Goal: Task Accomplishment & Management: Complete application form

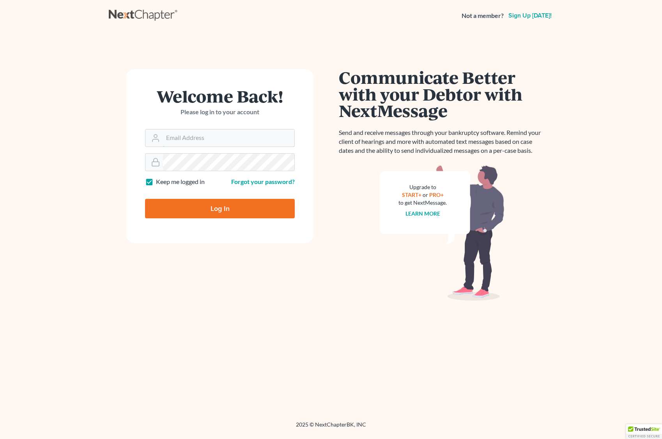
type input "[EMAIL_ADDRESS][DOMAIN_NAME]"
click at [215, 203] on input "Log In" at bounding box center [220, 208] width 150 height 19
type input "Thinking..."
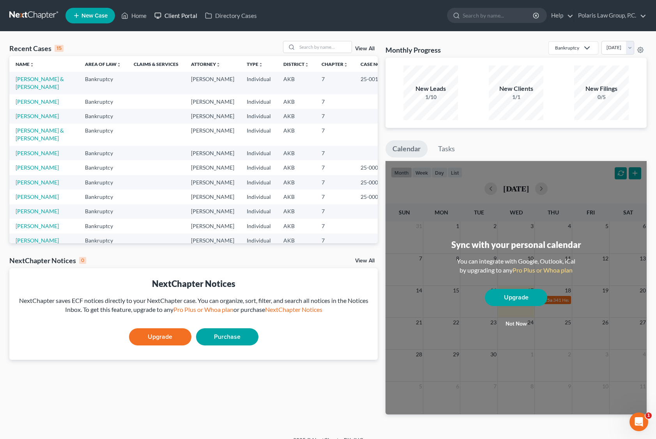
drag, startPoint x: 35, startPoint y: 101, endPoint x: 192, endPoint y: 11, distance: 180.3
click at [42, 80] on link "[PERSON_NAME] & [PERSON_NAME]" at bounding box center [40, 83] width 48 height 14
select select "1"
select select
select select "7"
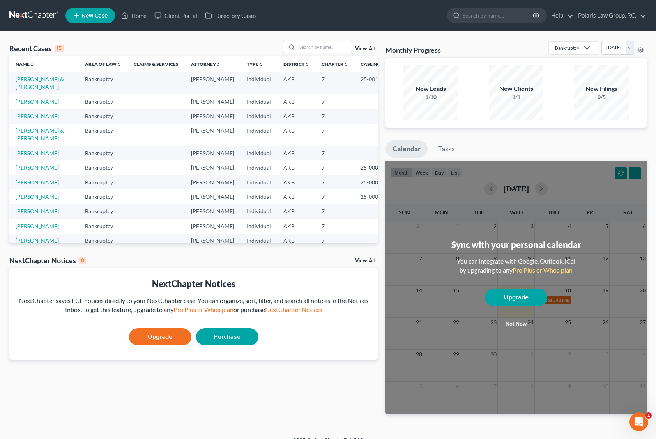
select select "4"
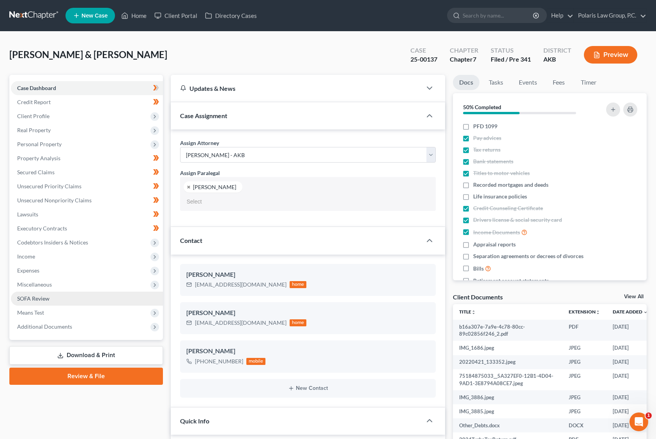
select select "25452"
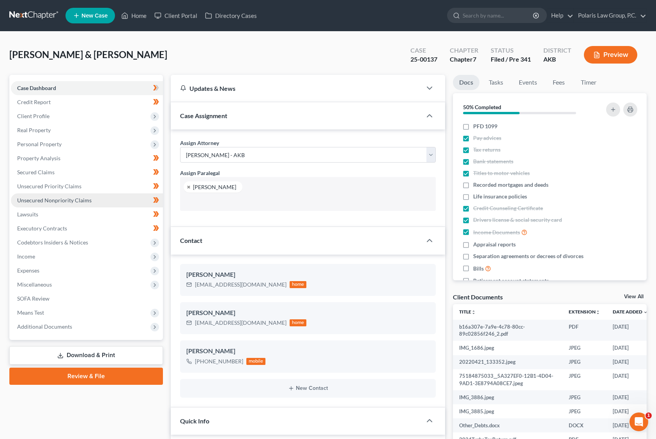
click at [53, 200] on span "Unsecured Nonpriority Claims" at bounding box center [54, 200] width 74 height 7
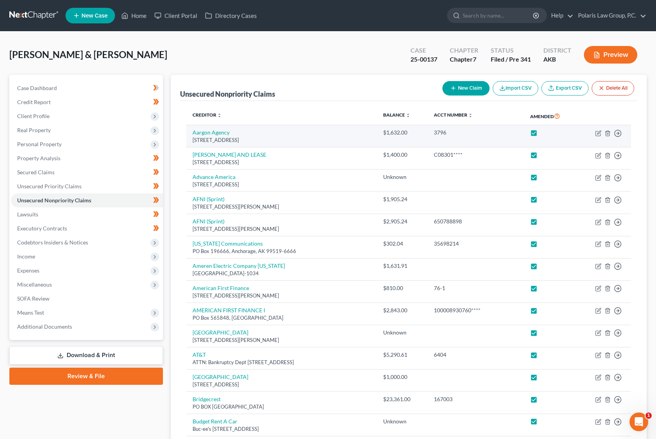
click at [541, 134] on label at bounding box center [541, 134] width 0 height 0
click at [544, 133] on input "checkbox" at bounding box center [546, 131] width 5 height 5
checkbox input "false"
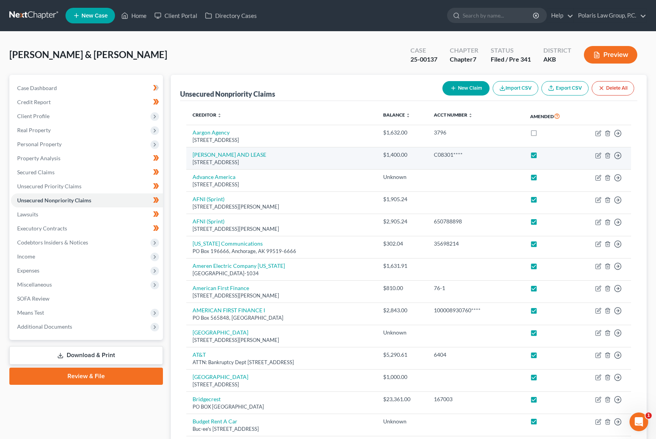
click at [541, 157] on label at bounding box center [541, 157] width 0 height 0
click at [544, 156] on input "checkbox" at bounding box center [546, 153] width 5 height 5
checkbox input "false"
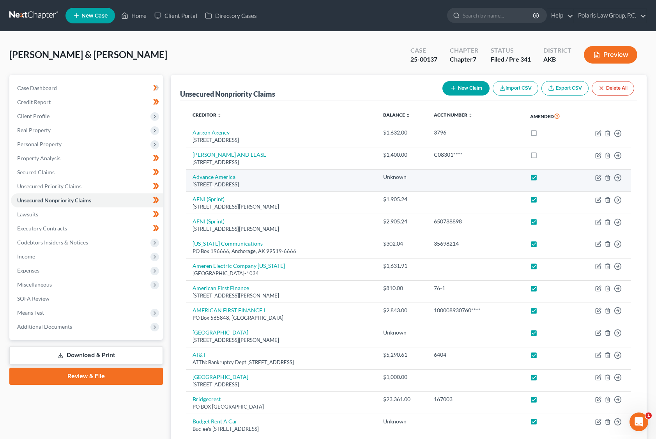
click at [541, 179] on label at bounding box center [541, 179] width 0 height 0
click at [544, 178] on input "checkbox" at bounding box center [546, 175] width 5 height 5
checkbox input "false"
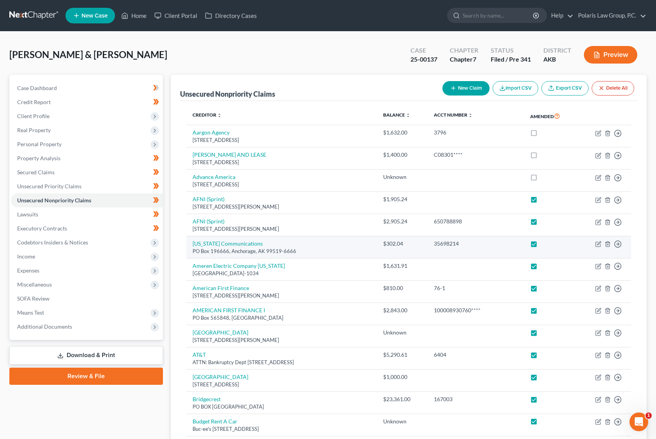
click at [541, 246] on label at bounding box center [541, 246] width 0 height 0
click at [546, 245] on input "checkbox" at bounding box center [546, 242] width 5 height 5
checkbox input "false"
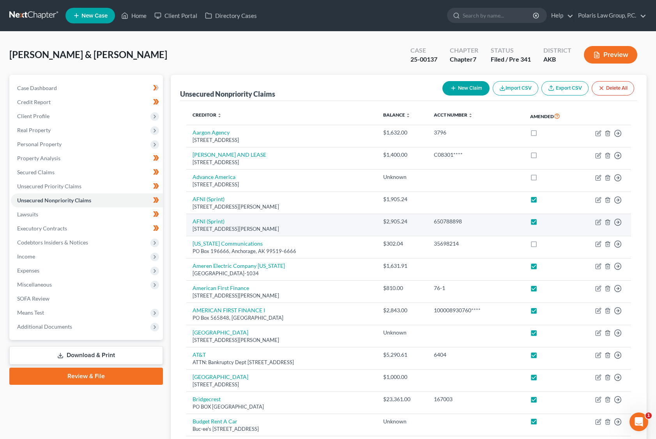
click at [541, 223] on label at bounding box center [541, 223] width 0 height 0
click at [544, 223] on input "checkbox" at bounding box center [546, 219] width 5 height 5
checkbox input "false"
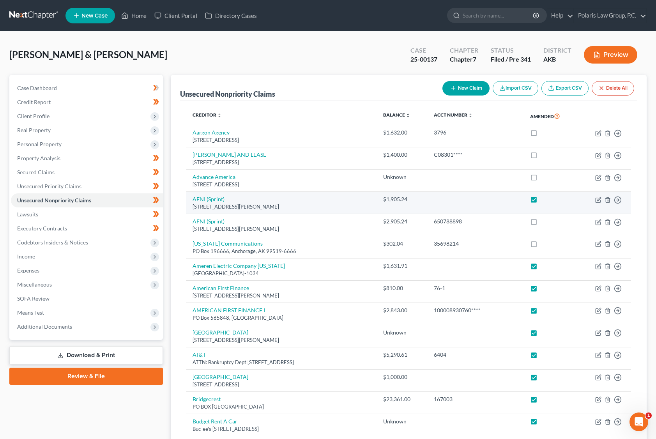
click at [541, 201] on label at bounding box center [541, 201] width 0 height 0
click at [544, 200] on input "checkbox" at bounding box center [546, 197] width 5 height 5
checkbox input "false"
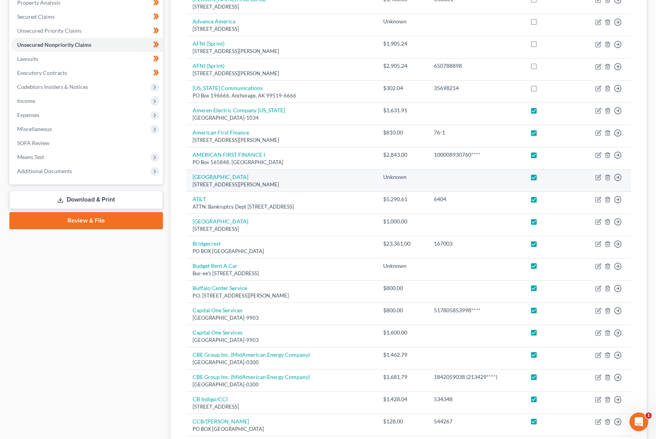
scroll to position [156, 0]
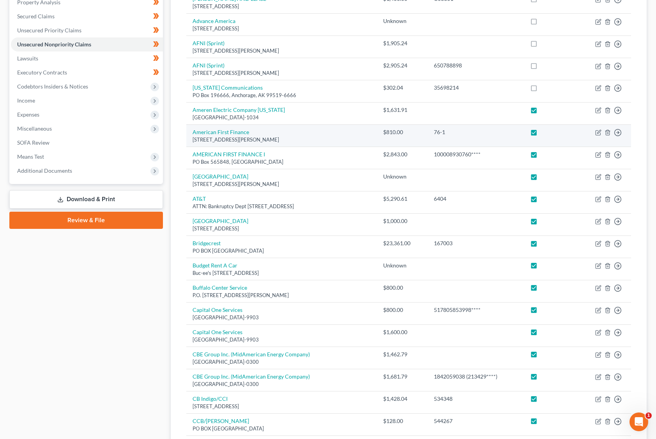
click at [541, 134] on label at bounding box center [541, 134] width 0 height 0
click at [544, 131] on input "checkbox" at bounding box center [546, 130] width 5 height 5
checkbox input "false"
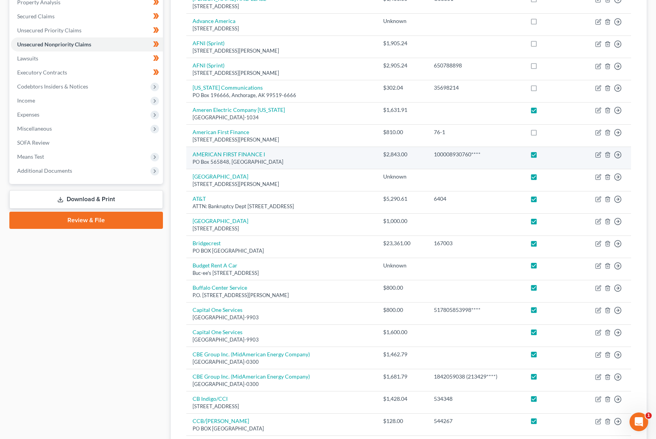
click at [541, 156] on label at bounding box center [541, 156] width 0 height 0
click at [544, 154] on input "checkbox" at bounding box center [546, 152] width 5 height 5
checkbox input "false"
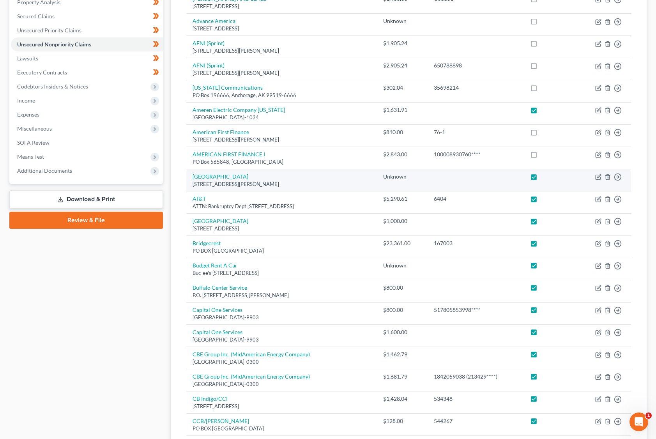
click at [541, 178] on label at bounding box center [541, 178] width 0 height 0
click at [544, 175] on input "checkbox" at bounding box center [546, 175] width 5 height 5
checkbox input "false"
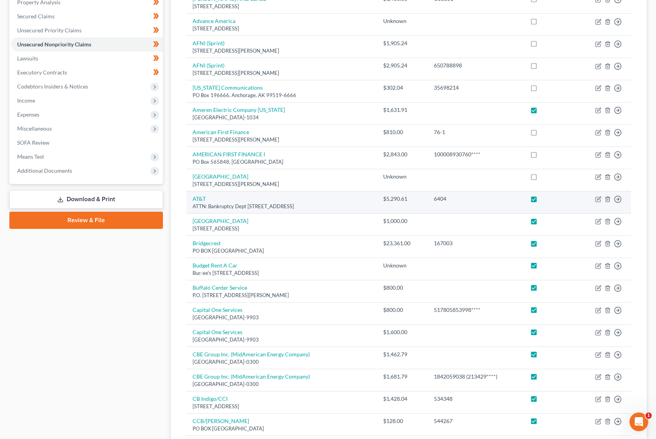
click at [541, 201] on label at bounding box center [541, 201] width 0 height 0
click at [544, 196] on input "checkbox" at bounding box center [546, 197] width 5 height 5
checkbox input "false"
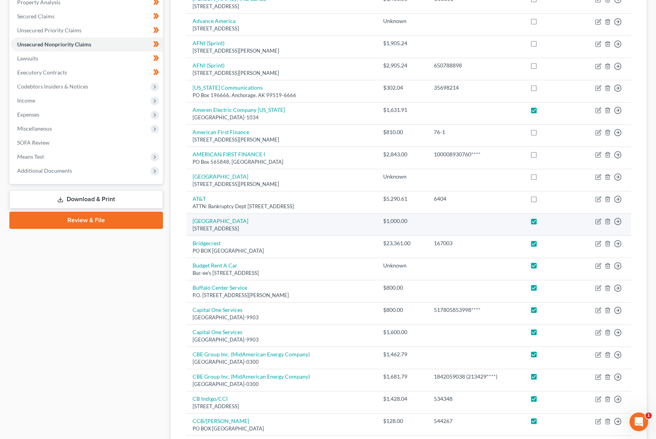
click at [541, 223] on label at bounding box center [541, 223] width 0 height 0
click at [544, 221] on input "checkbox" at bounding box center [546, 219] width 5 height 5
checkbox input "false"
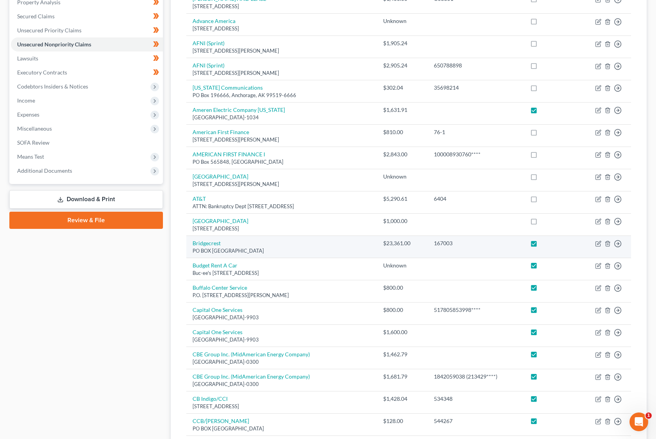
click at [541, 245] on label at bounding box center [541, 245] width 0 height 0
click at [544, 244] on input "checkbox" at bounding box center [546, 241] width 5 height 5
checkbox input "false"
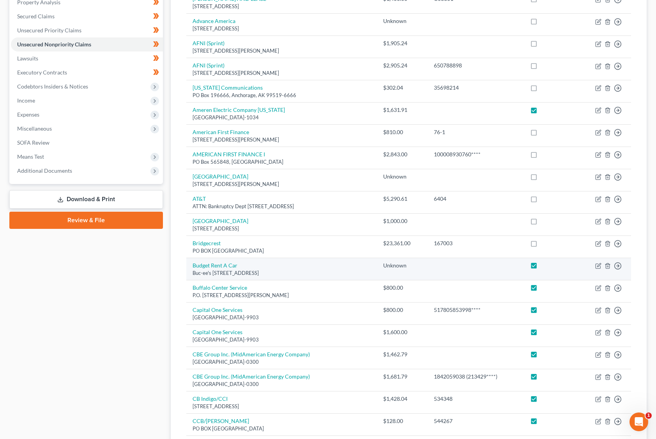
click at [541, 267] on label at bounding box center [541, 267] width 0 height 0
click at [544, 267] on input "checkbox" at bounding box center [546, 263] width 5 height 5
checkbox input "false"
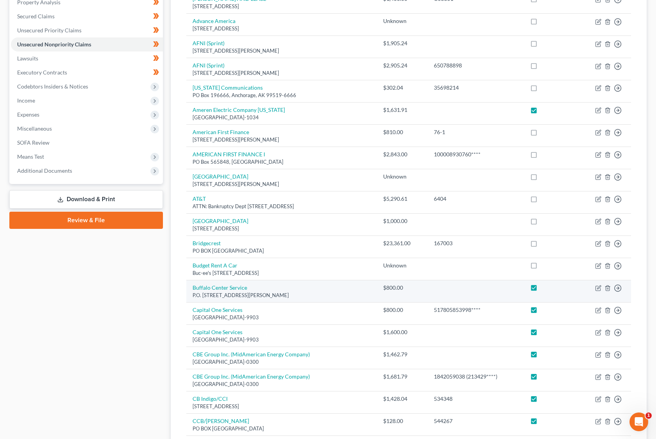
click at [541, 290] on label at bounding box center [541, 290] width 0 height 0
click at [544, 289] on input "checkbox" at bounding box center [546, 286] width 5 height 5
checkbox input "false"
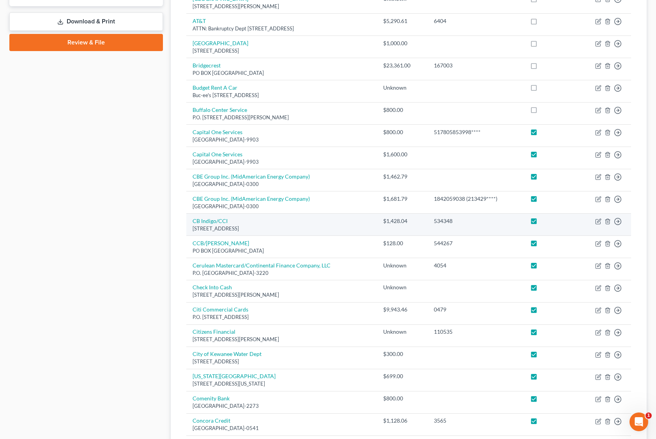
scroll to position [351, 0]
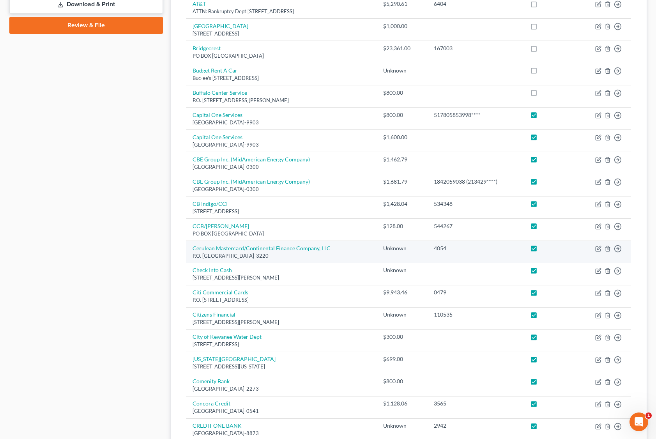
click at [541, 250] on label at bounding box center [541, 250] width 0 height 0
click at [544, 249] on input "checkbox" at bounding box center [546, 246] width 5 height 5
checkbox input "false"
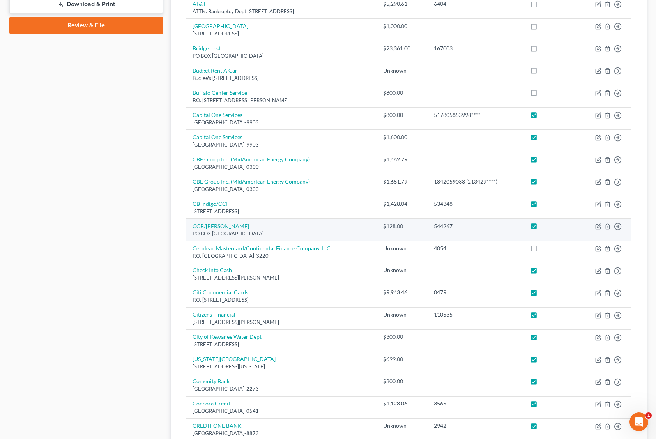
click at [541, 228] on label at bounding box center [541, 228] width 0 height 0
click at [544, 227] on input "checkbox" at bounding box center [546, 224] width 5 height 5
checkbox input "false"
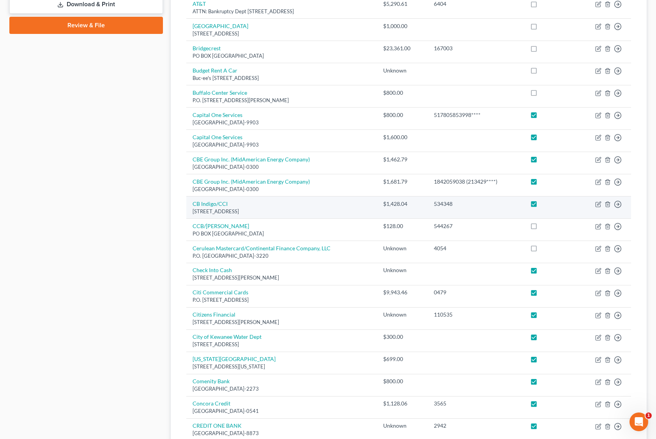
click at [541, 206] on label at bounding box center [541, 206] width 0 height 0
click at [544, 204] on input "checkbox" at bounding box center [546, 202] width 5 height 5
checkbox input "false"
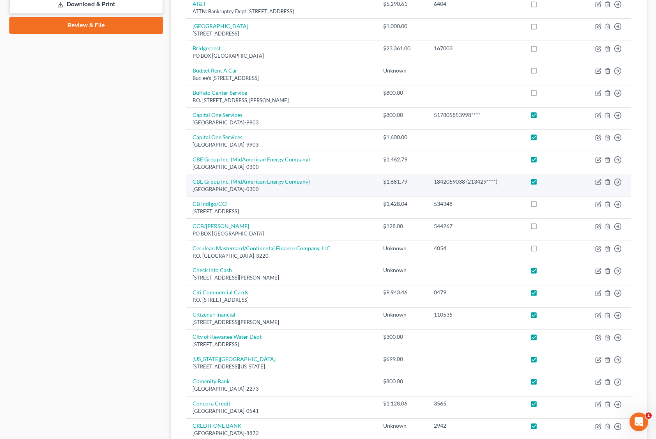
click at [541, 184] on label at bounding box center [541, 184] width 0 height 0
click at [544, 183] on input "checkbox" at bounding box center [546, 180] width 5 height 5
checkbox input "false"
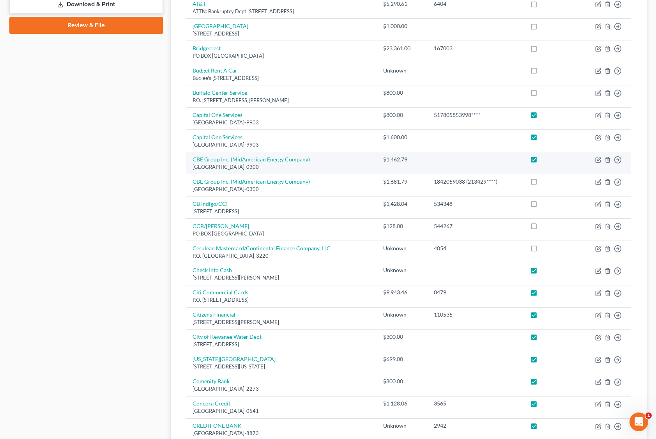
click at [541, 161] on label at bounding box center [541, 161] width 0 height 0
click at [544, 159] on input "checkbox" at bounding box center [546, 157] width 5 height 5
checkbox input "false"
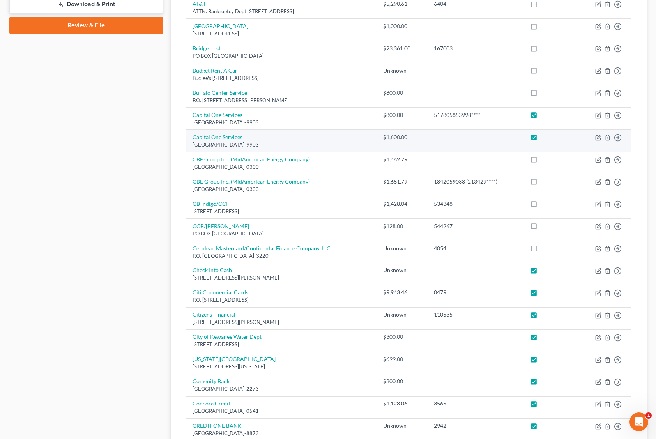
click at [541, 139] on label at bounding box center [541, 139] width 0 height 0
click at [544, 136] on input "checkbox" at bounding box center [546, 135] width 5 height 5
checkbox input "false"
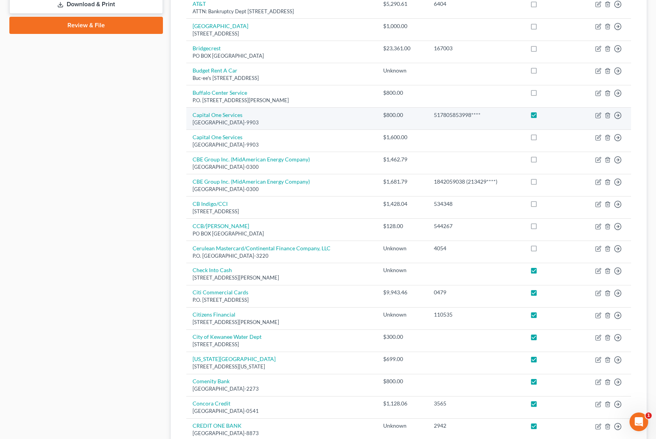
click at [541, 117] on label at bounding box center [541, 117] width 0 height 0
click at [544, 111] on input "checkbox" at bounding box center [546, 113] width 5 height 5
checkbox input "false"
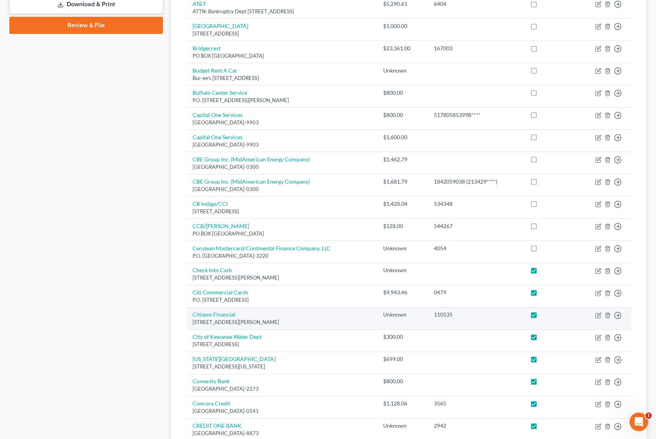
click at [541, 316] on label at bounding box center [541, 316] width 0 height 0
click at [544, 315] on input "checkbox" at bounding box center [546, 313] width 5 height 5
checkbox input "false"
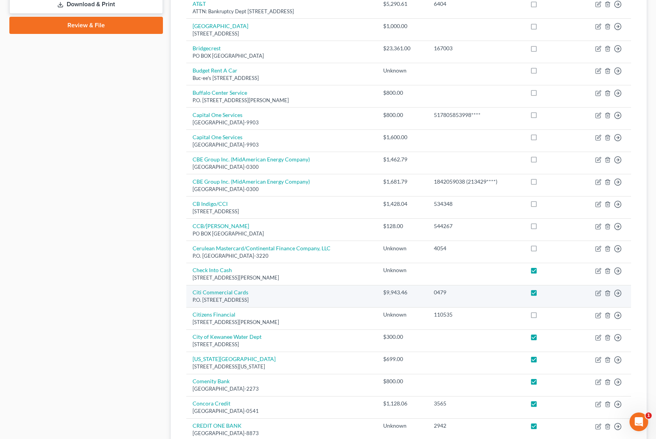
click at [541, 294] on label at bounding box center [541, 294] width 0 height 0
click at [544, 293] on input "checkbox" at bounding box center [546, 290] width 5 height 5
checkbox input "false"
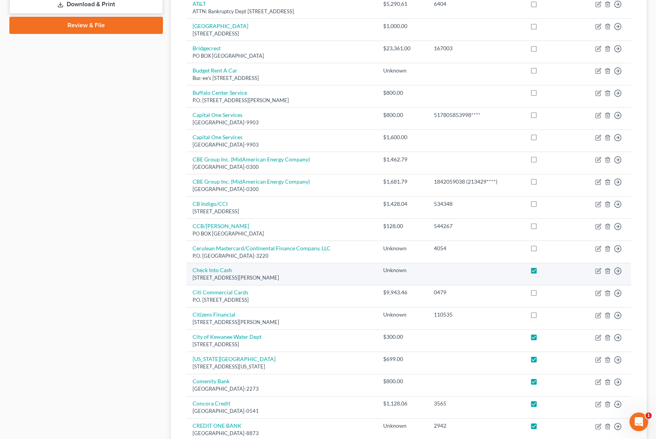
click at [541, 272] on label at bounding box center [541, 272] width 0 height 0
click at [544, 268] on input "checkbox" at bounding box center [546, 268] width 5 height 5
checkbox input "false"
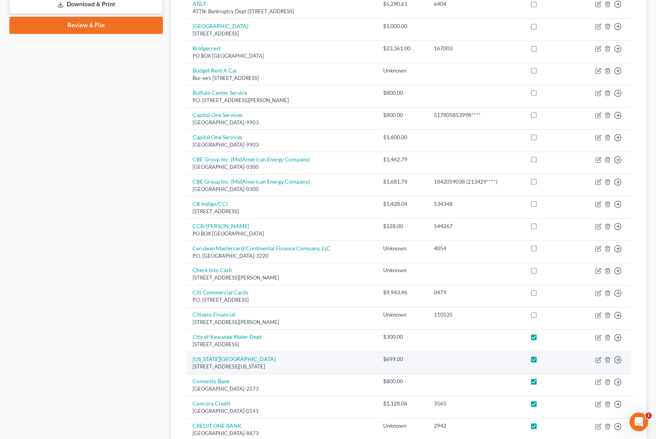
click at [541, 361] on label at bounding box center [541, 361] width 0 height 0
click at [544, 360] on input "checkbox" at bounding box center [546, 357] width 5 height 5
checkbox input "false"
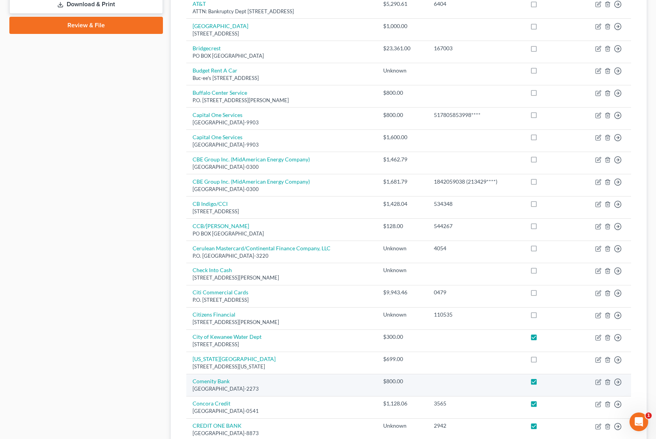
click at [540, 390] on td at bounding box center [551, 385] width 54 height 22
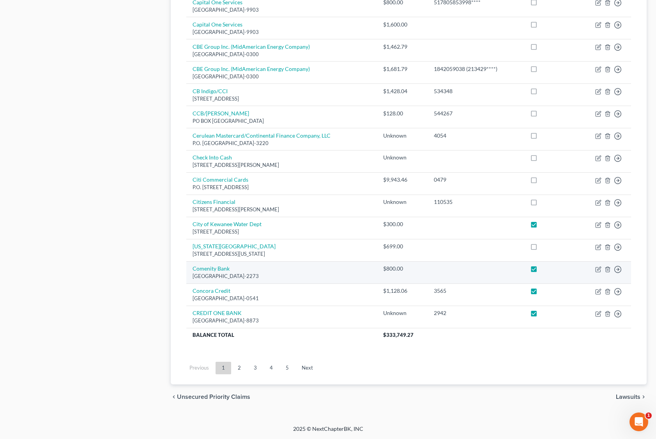
click at [541, 270] on label at bounding box center [541, 270] width 0 height 0
click at [544, 265] on input "checkbox" at bounding box center [546, 267] width 5 height 5
checkbox input "false"
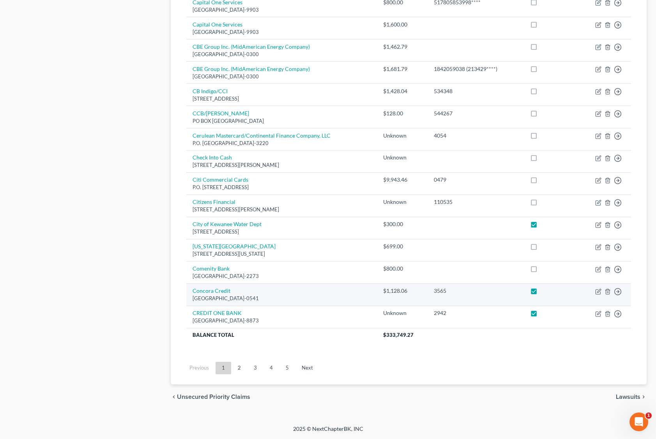
click at [541, 293] on label at bounding box center [541, 293] width 0 height 0
click at [544, 291] on input "checkbox" at bounding box center [546, 289] width 5 height 5
checkbox input "false"
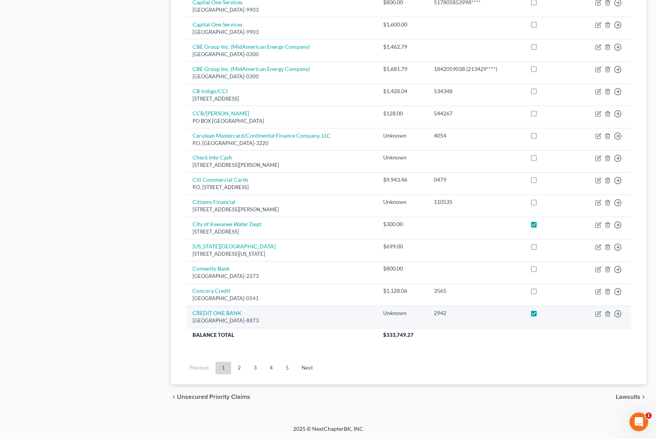
click at [541, 315] on label at bounding box center [541, 315] width 0 height 0
click at [544, 313] on input "checkbox" at bounding box center [546, 311] width 5 height 5
checkbox input "false"
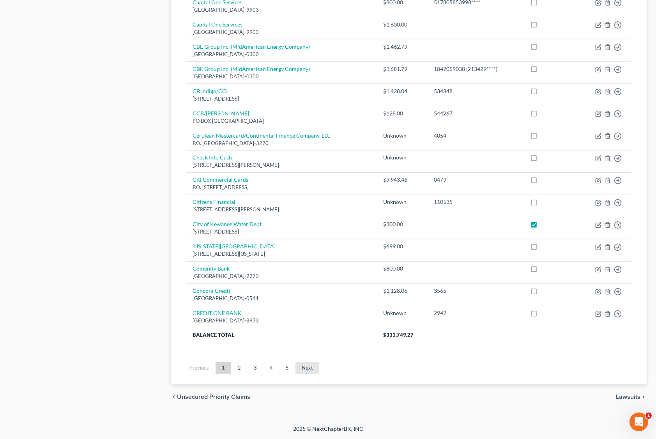
click at [310, 368] on link "Next" at bounding box center [307, 368] width 24 height 12
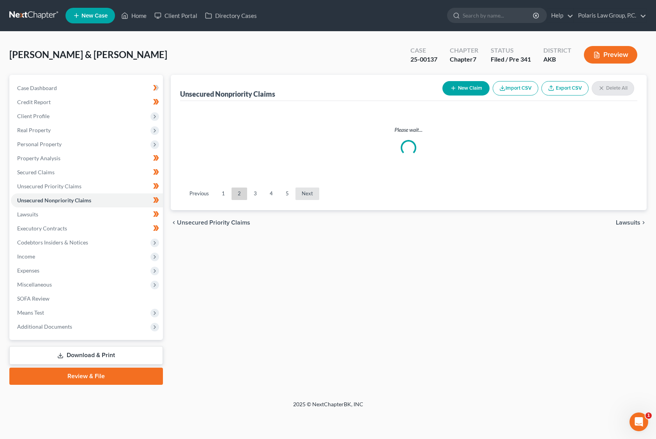
scroll to position [0, 0]
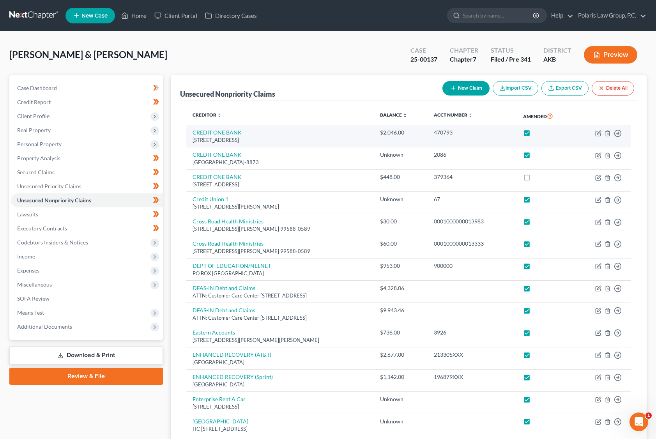
click at [534, 134] on label at bounding box center [534, 134] width 0 height 0
click at [541, 132] on input "checkbox" at bounding box center [539, 131] width 5 height 5
checkbox input "false"
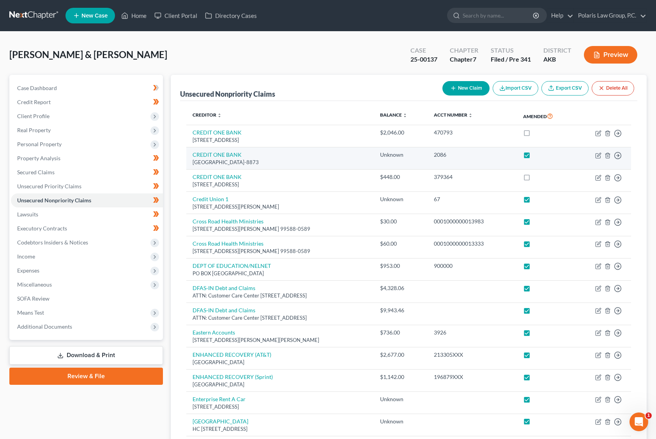
click at [534, 157] on label at bounding box center [534, 157] width 0 height 0
click at [542, 156] on input "checkbox" at bounding box center [539, 153] width 5 height 5
checkbox input "false"
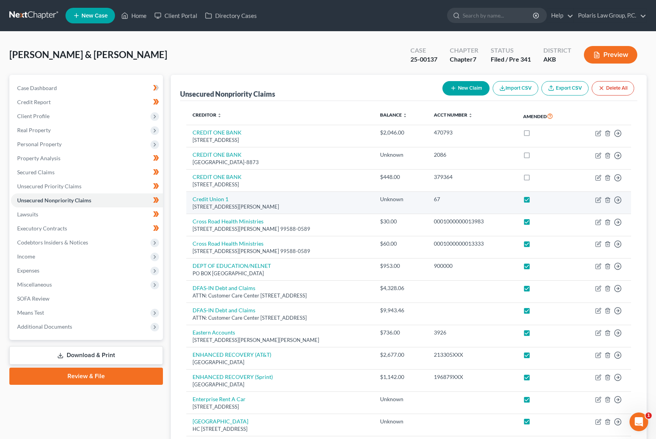
click at [534, 201] on label at bounding box center [534, 201] width 0 height 0
click at [542, 200] on input "checkbox" at bounding box center [539, 197] width 5 height 5
checkbox input "false"
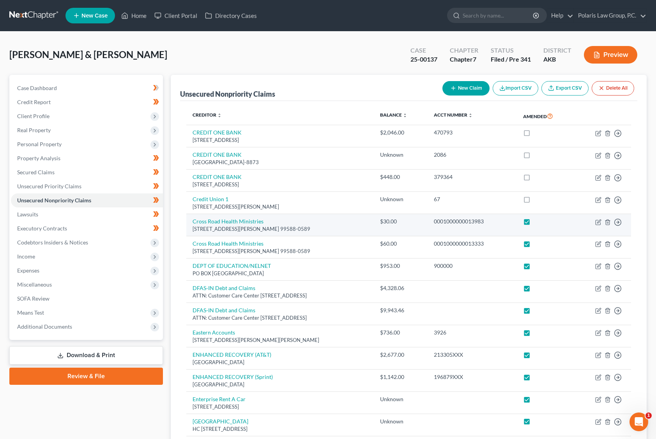
click at [534, 223] on label at bounding box center [534, 223] width 0 height 0
click at [542, 222] on input "checkbox" at bounding box center [539, 219] width 5 height 5
checkbox input "false"
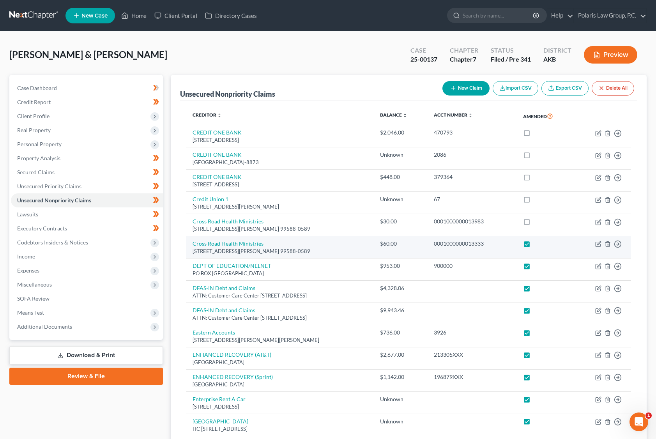
click at [534, 246] on label at bounding box center [534, 246] width 0 height 0
click at [542, 243] on input "checkbox" at bounding box center [539, 242] width 5 height 5
checkbox input "false"
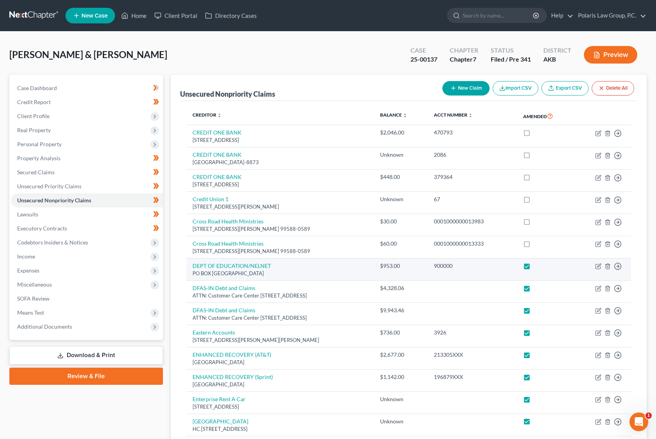
click at [534, 268] on label at bounding box center [534, 268] width 0 height 0
click at [542, 265] on input "checkbox" at bounding box center [539, 264] width 5 height 5
checkbox input "false"
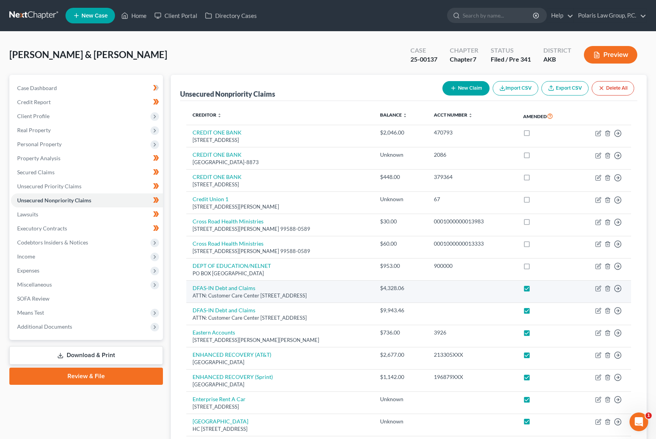
click at [534, 290] on label at bounding box center [534, 290] width 0 height 0
click at [542, 286] on input "checkbox" at bounding box center [539, 286] width 5 height 5
checkbox input "false"
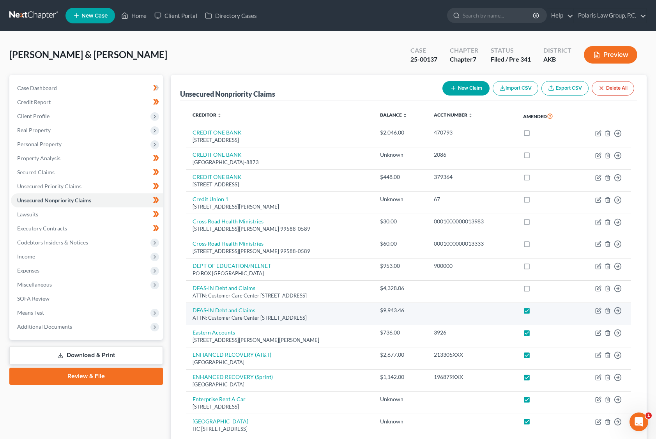
click at [534, 312] on label at bounding box center [534, 312] width 0 height 0
click at [542, 311] on input "checkbox" at bounding box center [539, 308] width 5 height 5
checkbox input "false"
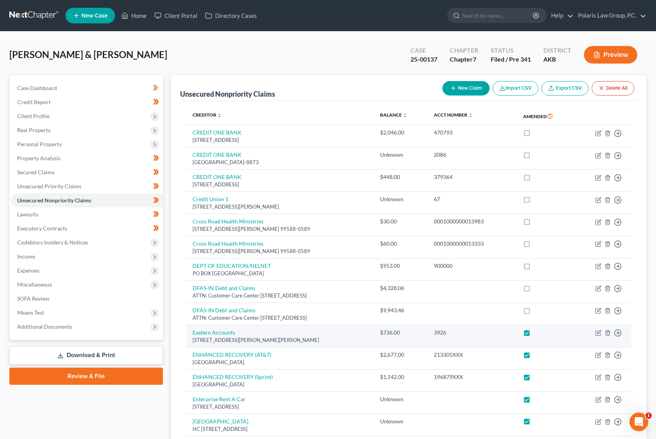
click at [534, 334] on label at bounding box center [534, 334] width 0 height 0
click at [542, 331] on input "checkbox" at bounding box center [539, 331] width 5 height 5
checkbox input "false"
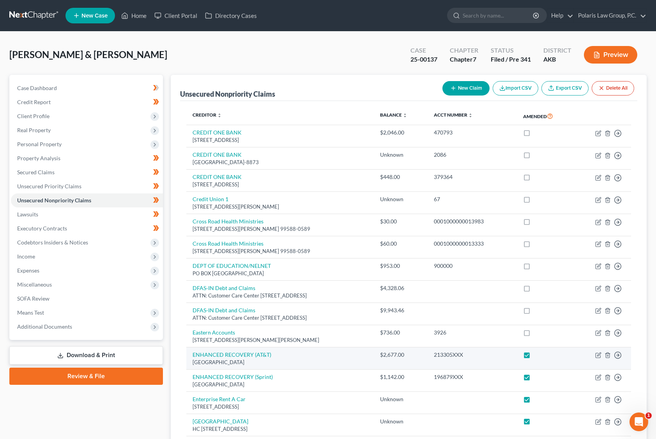
click at [534, 357] on label at bounding box center [534, 357] width 0 height 0
click at [542, 354] on input "checkbox" at bounding box center [539, 353] width 5 height 5
checkbox input "false"
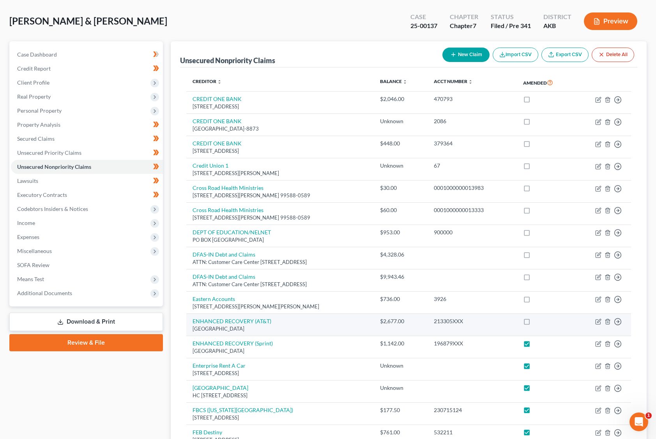
scroll to position [156, 0]
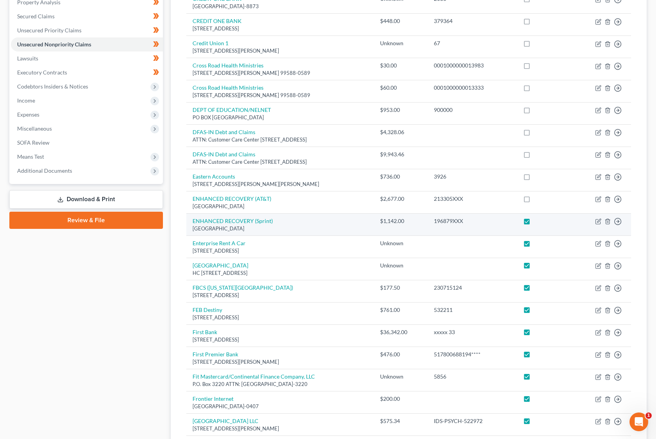
click at [534, 223] on label at bounding box center [534, 223] width 0 height 0
click at [542, 221] on input "checkbox" at bounding box center [539, 219] width 5 height 5
checkbox input "false"
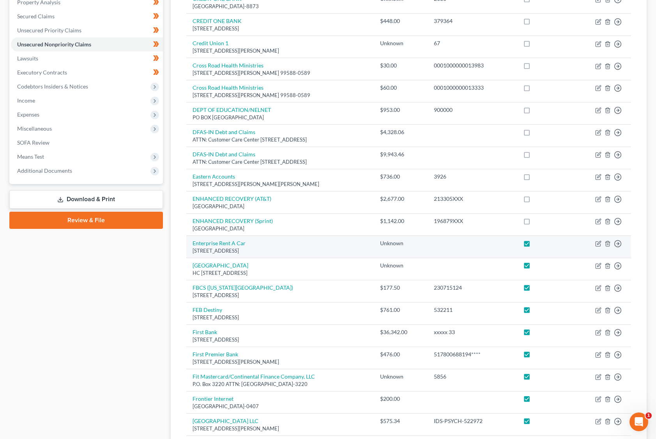
click at [534, 245] on label at bounding box center [534, 245] width 0 height 0
click at [542, 244] on input "checkbox" at bounding box center [539, 241] width 5 height 5
checkbox input "false"
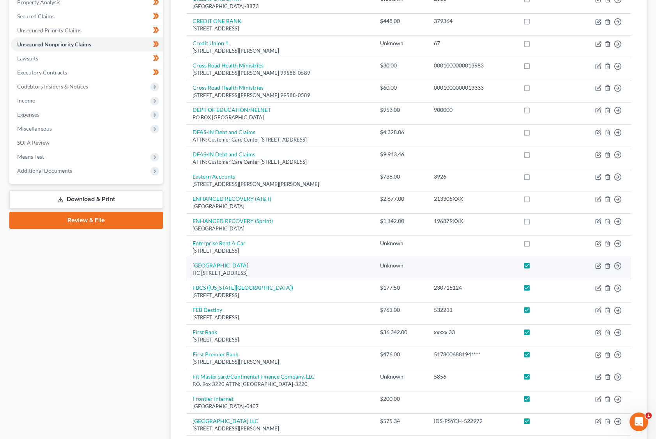
click at [534, 267] on label at bounding box center [534, 267] width 0 height 0
click at [542, 267] on input "checkbox" at bounding box center [539, 263] width 5 height 5
checkbox input "false"
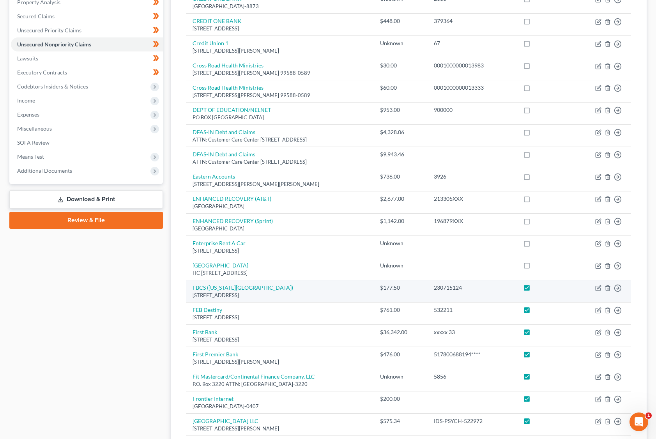
click at [534, 290] on label at bounding box center [534, 290] width 0 height 0
click at [541, 288] on input "checkbox" at bounding box center [539, 286] width 5 height 5
checkbox input "false"
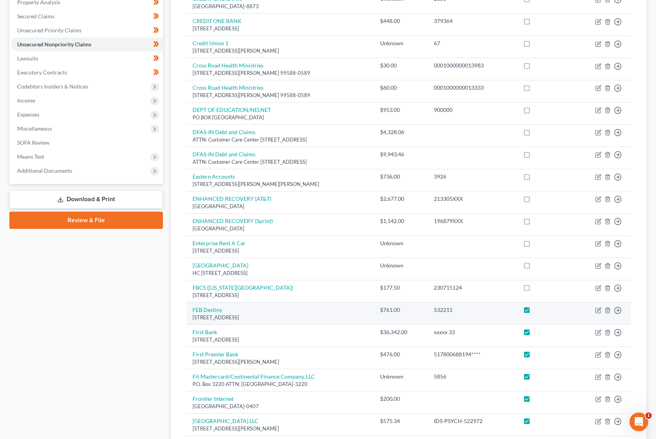
click at [534, 312] on label at bounding box center [534, 312] width 0 height 0
click at [542, 311] on input "checkbox" at bounding box center [539, 308] width 5 height 5
checkbox input "false"
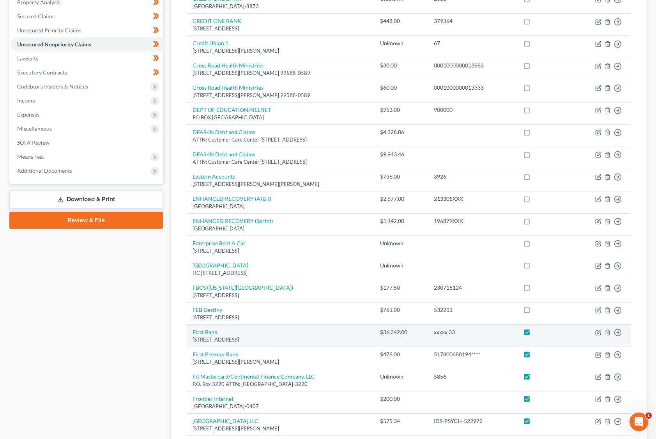
click at [534, 334] on label at bounding box center [534, 334] width 0 height 0
click at [541, 331] on input "checkbox" at bounding box center [539, 330] width 5 height 5
checkbox input "false"
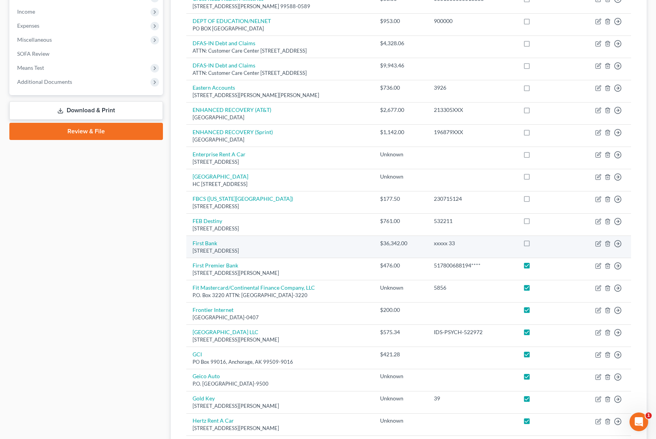
scroll to position [273, 0]
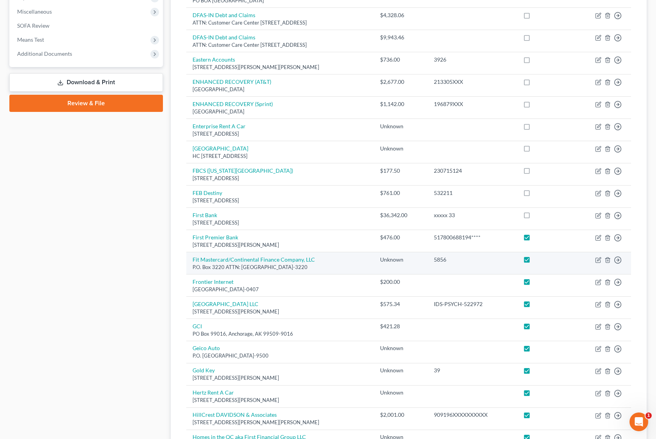
click at [534, 261] on label at bounding box center [534, 261] width 0 height 0
click at [541, 261] on input "checkbox" at bounding box center [539, 258] width 5 height 5
checkbox input "false"
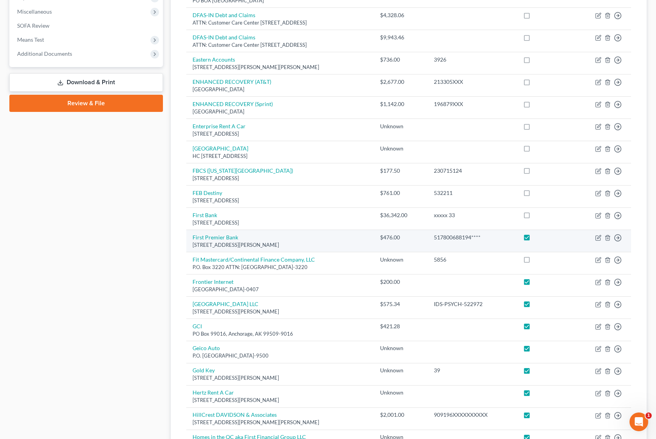
click at [534, 239] on label at bounding box center [534, 239] width 0 height 0
click at [542, 236] on input "checkbox" at bounding box center [539, 235] width 5 height 5
checkbox input "false"
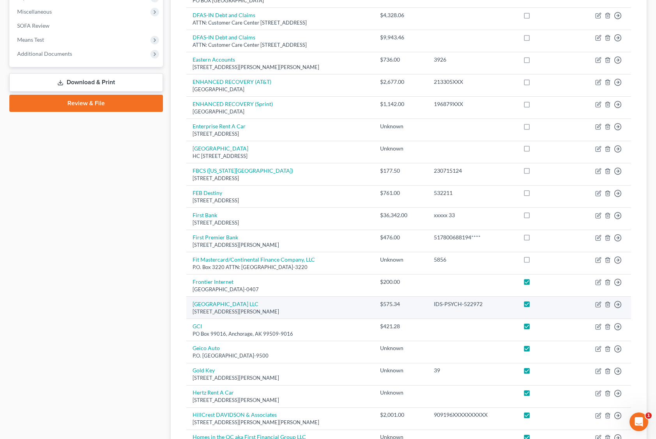
click at [534, 306] on label at bounding box center [534, 306] width 0 height 0
click at [542, 304] on input "checkbox" at bounding box center [539, 302] width 5 height 5
checkbox input "false"
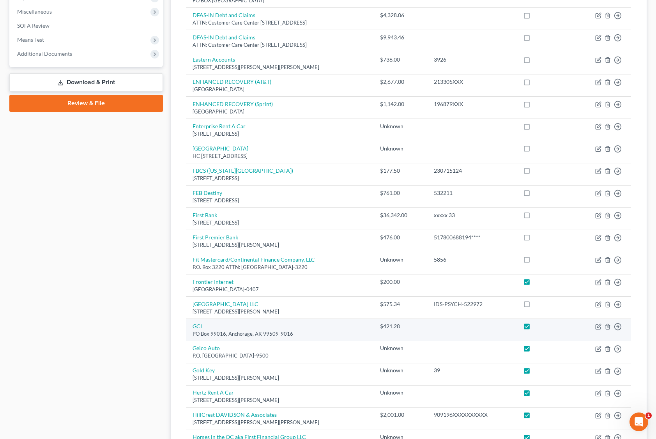
click at [534, 328] on label at bounding box center [534, 328] width 0 height 0
click at [542, 327] on input "checkbox" at bounding box center [539, 324] width 5 height 5
checkbox input "false"
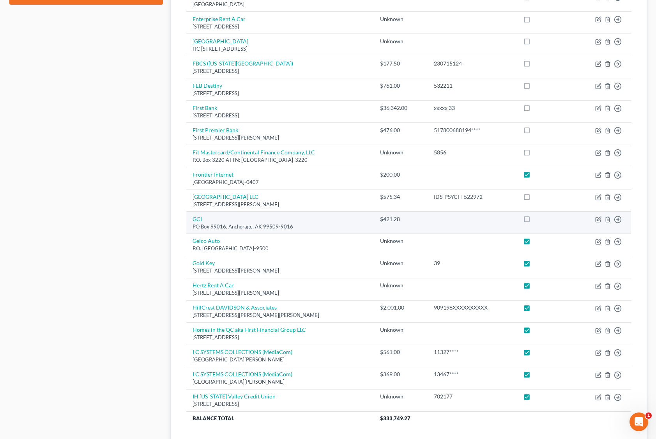
scroll to position [390, 0]
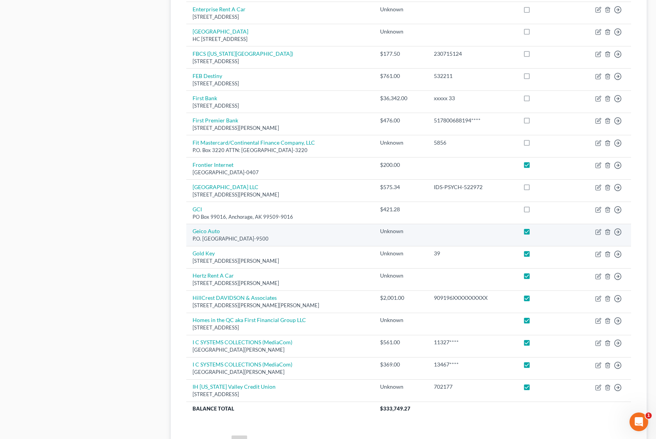
click at [534, 233] on label at bounding box center [534, 233] width 0 height 0
click at [542, 232] on input "checkbox" at bounding box center [539, 229] width 5 height 5
checkbox input "false"
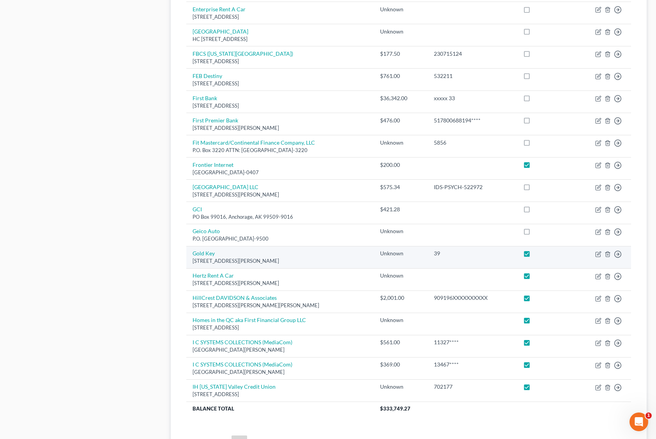
click at [534, 255] on label at bounding box center [534, 255] width 0 height 0
click at [542, 252] on input "checkbox" at bounding box center [539, 251] width 5 height 5
checkbox input "false"
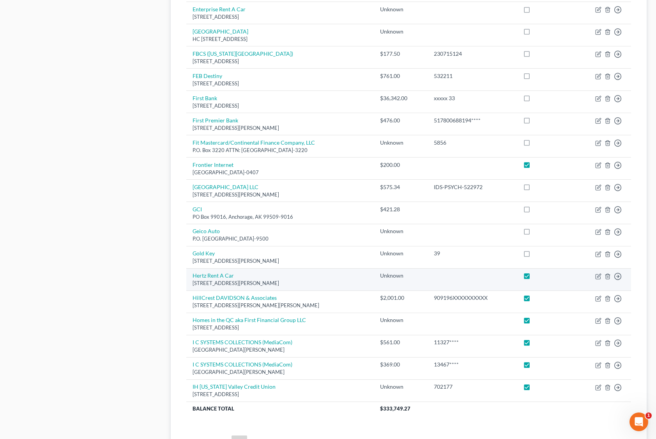
click at [534, 277] on label at bounding box center [534, 277] width 0 height 0
click at [541, 274] on input "checkbox" at bounding box center [539, 274] width 5 height 5
checkbox input "false"
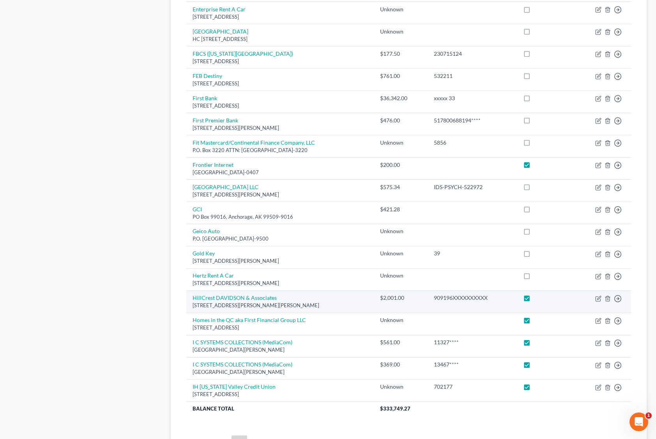
click at [534, 300] on label at bounding box center [534, 300] width 0 height 0
click at [542, 298] on input "checkbox" at bounding box center [539, 296] width 5 height 5
checkbox input "false"
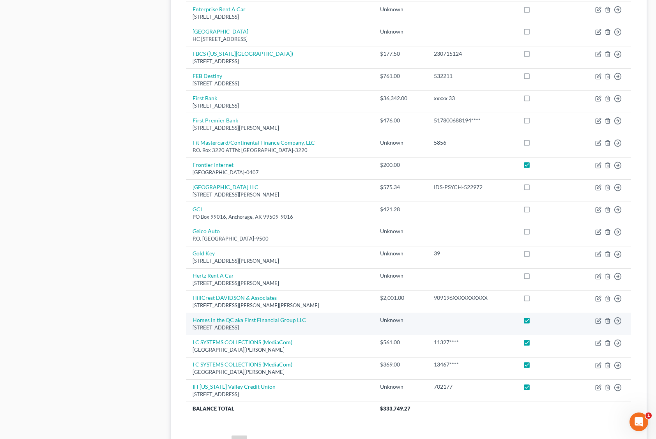
click at [534, 322] on label at bounding box center [534, 322] width 0 height 0
click at [541, 318] on input "checkbox" at bounding box center [539, 318] width 5 height 5
checkbox input "false"
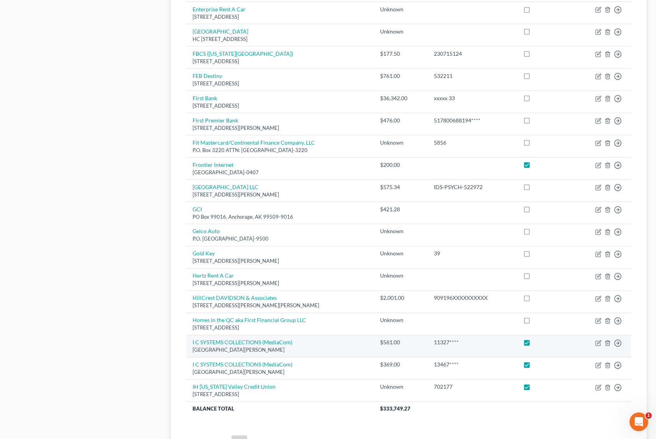
click at [534, 344] on label at bounding box center [534, 344] width 0 height 0
click at [541, 341] on input "checkbox" at bounding box center [539, 340] width 5 height 5
checkbox input "false"
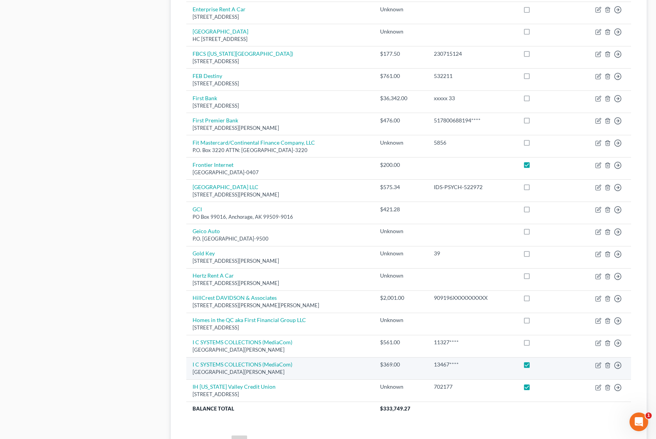
click at [534, 366] on label at bounding box center [534, 366] width 0 height 0
click at [540, 366] on input "checkbox" at bounding box center [539, 362] width 5 height 5
checkbox input "false"
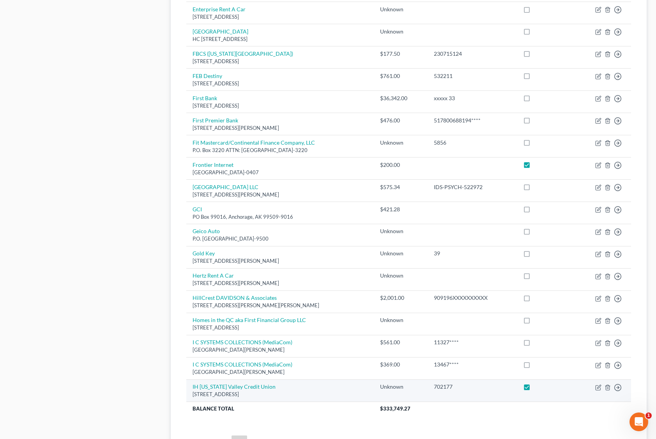
click at [534, 389] on label at bounding box center [534, 389] width 0 height 0
click at [542, 388] on input "checkbox" at bounding box center [539, 385] width 5 height 5
checkbox input "false"
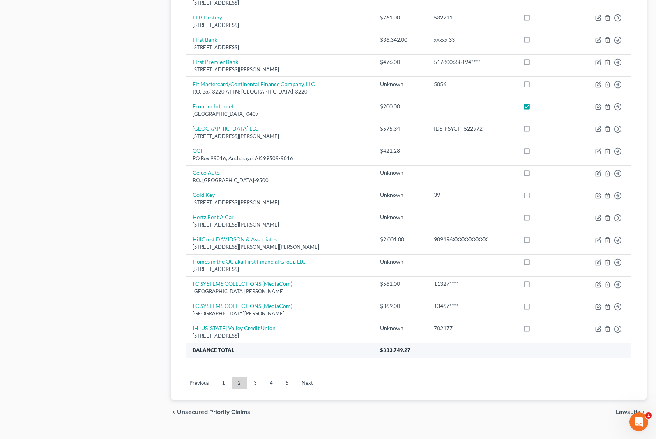
scroll to position [463, 0]
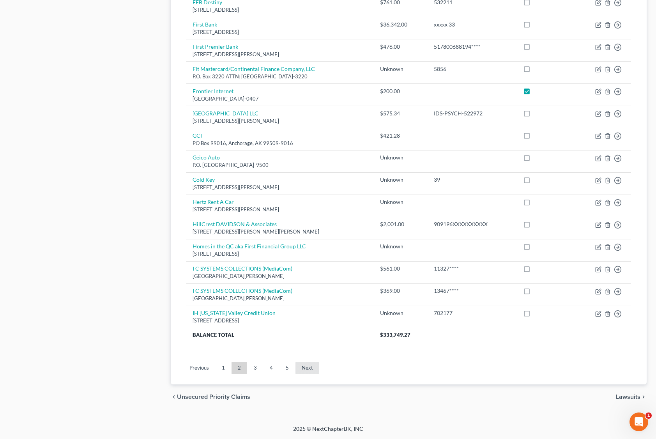
click at [306, 366] on link "Next" at bounding box center [307, 368] width 24 height 12
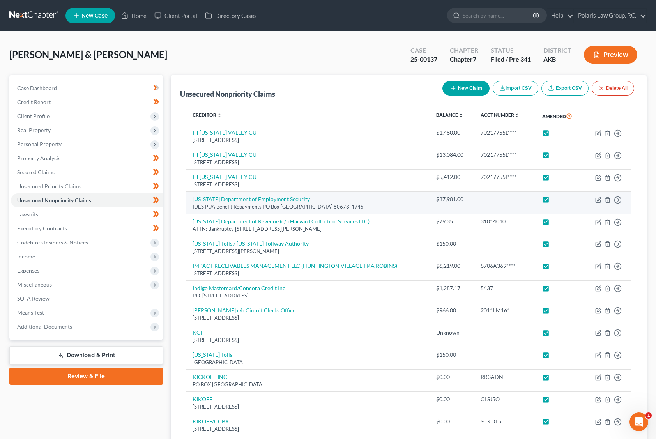
click at [553, 201] on label at bounding box center [553, 201] width 0 height 0
click at [556, 200] on input "checkbox" at bounding box center [558, 197] width 5 height 5
checkbox input "false"
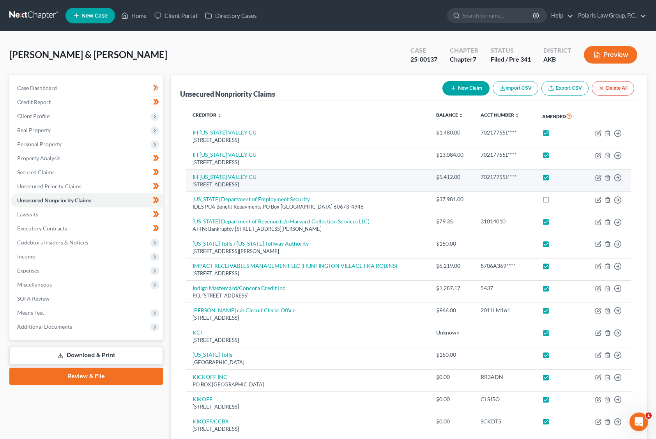
click at [553, 179] on label at bounding box center [553, 179] width 0 height 0
click at [556, 178] on input "checkbox" at bounding box center [558, 175] width 5 height 5
checkbox input "false"
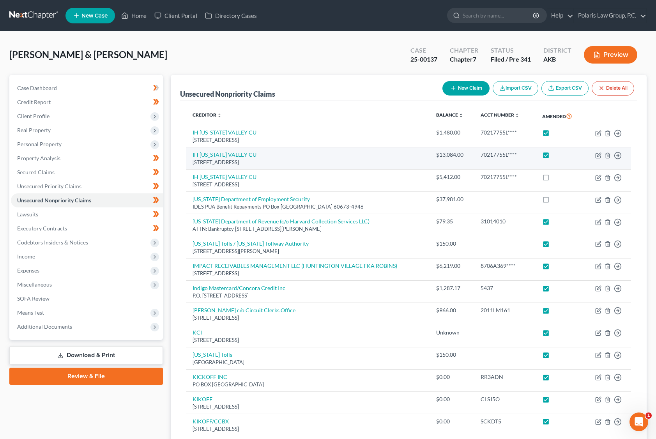
click at [553, 157] on label at bounding box center [553, 157] width 0 height 0
click at [556, 152] on input "checkbox" at bounding box center [558, 153] width 5 height 5
checkbox input "false"
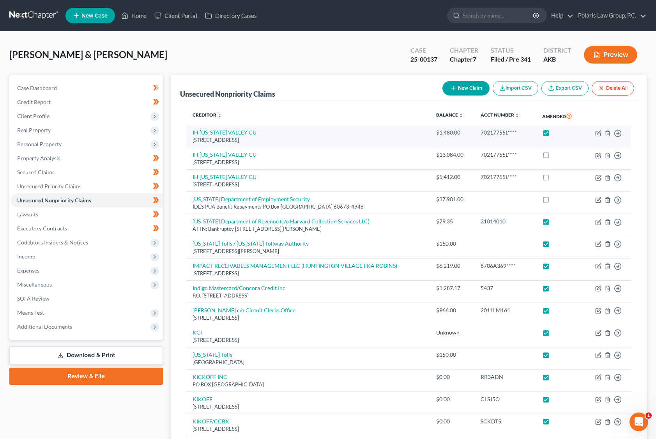
click at [553, 134] on label at bounding box center [553, 134] width 0 height 0
click at [556, 131] on input "checkbox" at bounding box center [558, 131] width 5 height 5
checkbox input "false"
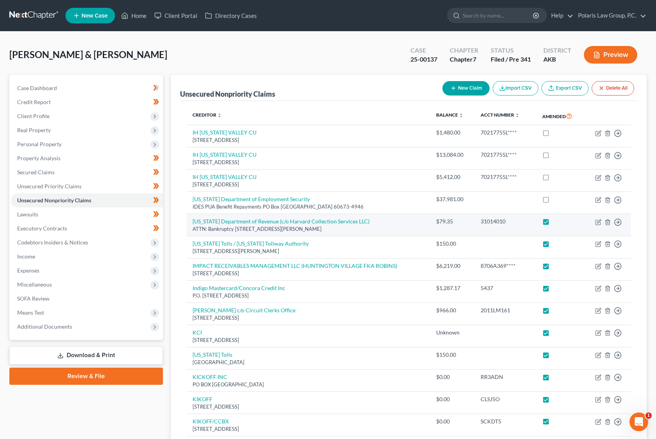
click at [553, 223] on label at bounding box center [553, 223] width 0 height 0
click at [556, 220] on input "checkbox" at bounding box center [558, 219] width 5 height 5
checkbox input "false"
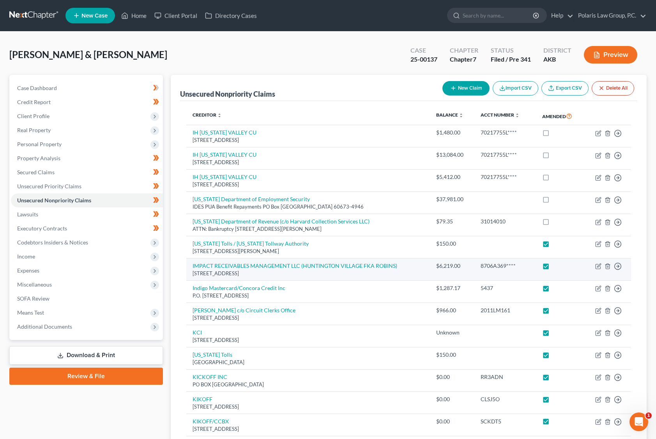
click at [553, 268] on label at bounding box center [553, 268] width 0 height 0
click at [556, 265] on input "checkbox" at bounding box center [558, 264] width 5 height 5
checkbox input "false"
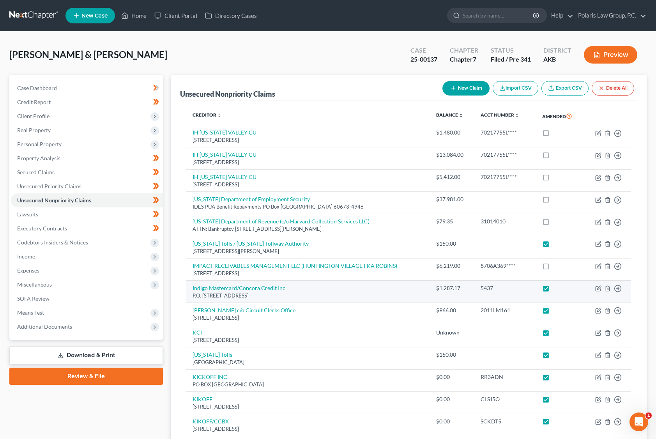
click at [553, 290] on label at bounding box center [553, 290] width 0 height 0
click at [556, 287] on input "checkbox" at bounding box center [558, 286] width 5 height 5
checkbox input "false"
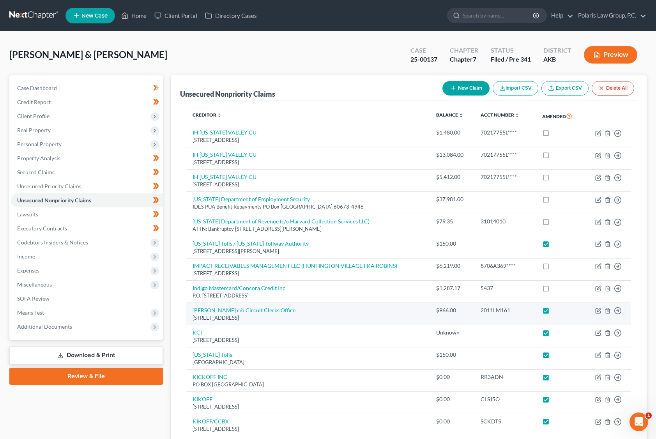
click at [553, 312] on label at bounding box center [553, 312] width 0 height 0
click at [556, 311] on input "checkbox" at bounding box center [558, 308] width 5 height 5
checkbox input "false"
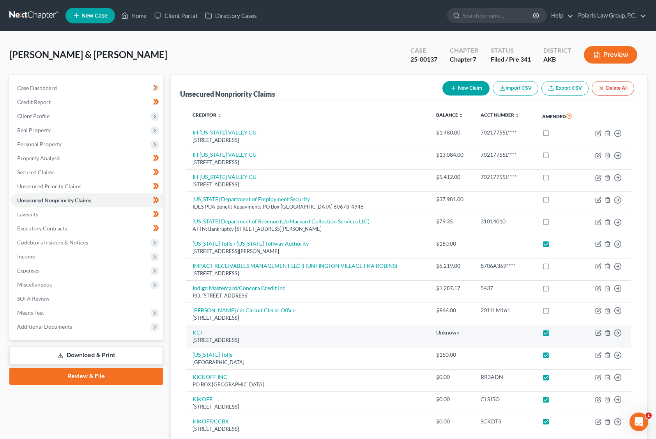
click at [553, 334] on label at bounding box center [553, 334] width 0 height 0
click at [556, 333] on input "checkbox" at bounding box center [558, 331] width 5 height 5
checkbox input "false"
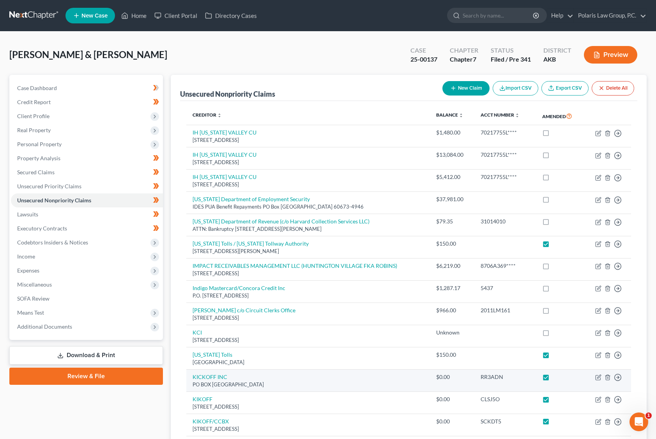
click at [553, 379] on label at bounding box center [553, 379] width 0 height 0
click at [556, 376] on input "checkbox" at bounding box center [558, 375] width 5 height 5
checkbox input "false"
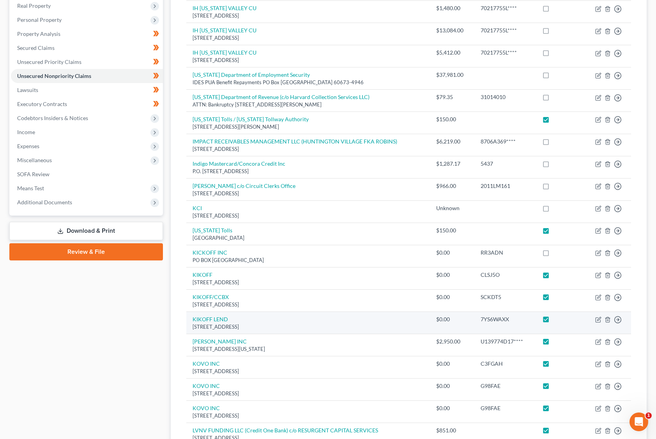
scroll to position [156, 0]
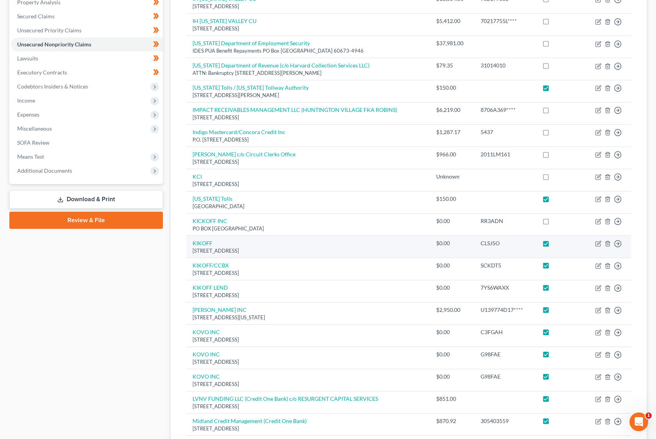
click at [553, 245] on label at bounding box center [553, 245] width 0 height 0
click at [556, 242] on input "checkbox" at bounding box center [558, 241] width 5 height 5
checkbox input "false"
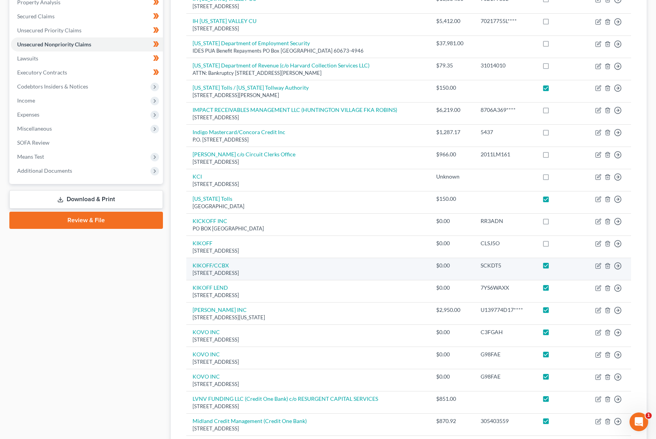
click at [553, 267] on label at bounding box center [553, 267] width 0 height 0
click at [556, 262] on input "checkbox" at bounding box center [558, 263] width 5 height 5
checkbox input "false"
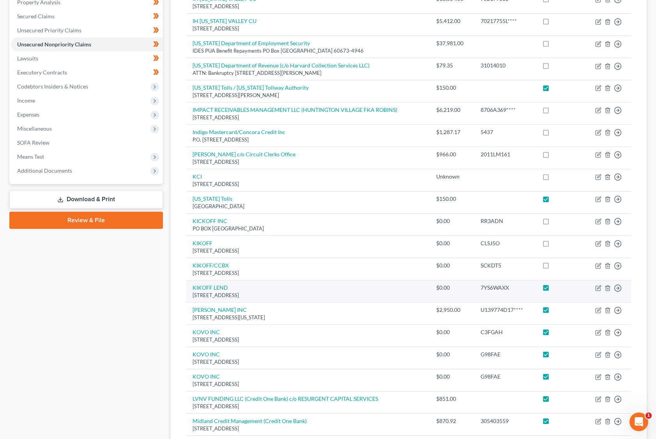
click at [553, 290] on label at bounding box center [553, 290] width 0 height 0
click at [556, 284] on input "checkbox" at bounding box center [558, 286] width 5 height 5
checkbox input "false"
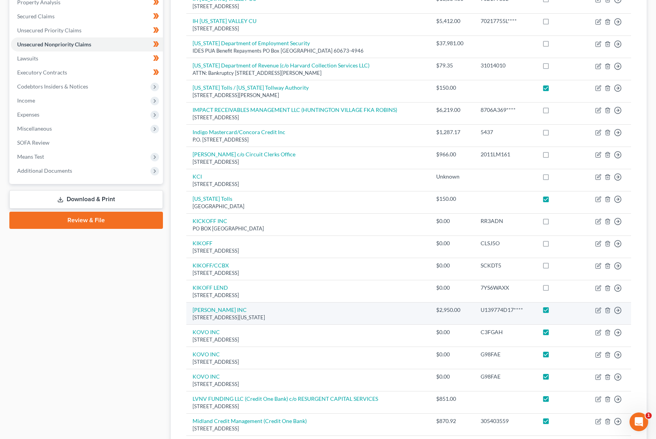
click at [553, 312] on label at bounding box center [553, 312] width 0 height 0
click at [556, 309] on input "checkbox" at bounding box center [558, 308] width 5 height 5
checkbox input "false"
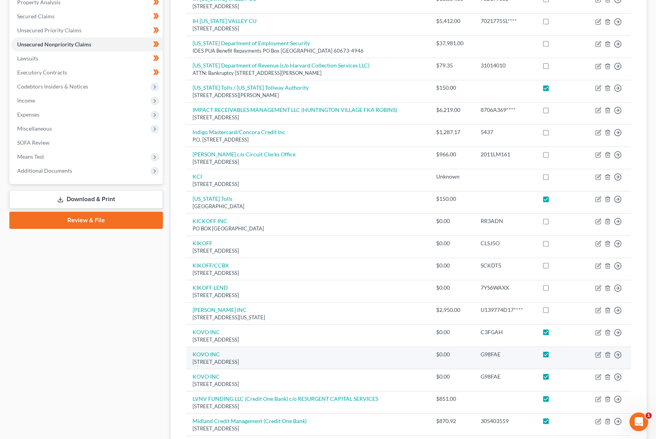
drag, startPoint x: 547, startPoint y: 331, endPoint x: 545, endPoint y: 349, distance: 18.1
click at [553, 334] on label at bounding box center [553, 334] width 0 height 0
click at [556, 332] on input "checkbox" at bounding box center [558, 330] width 5 height 5
checkbox input "false"
click at [553, 356] on label at bounding box center [553, 356] width 0 height 0
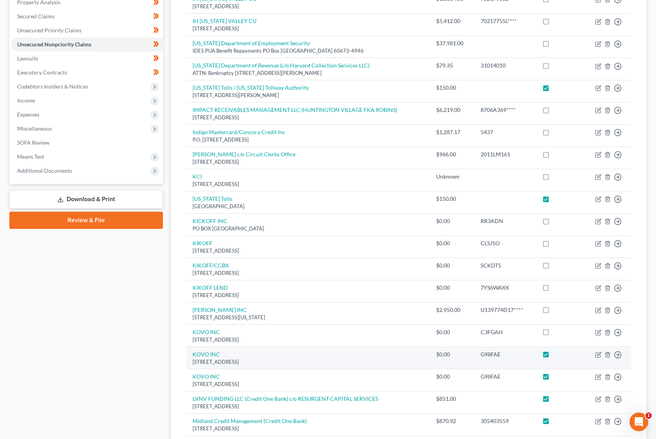
click at [556, 355] on input "checkbox" at bounding box center [558, 352] width 5 height 5
checkbox input "false"
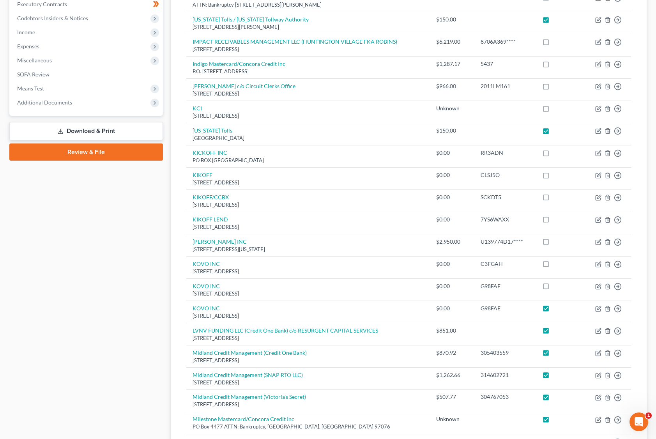
scroll to position [351, 0]
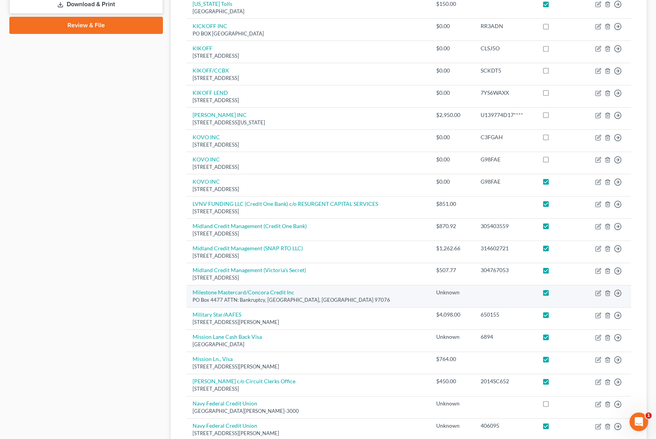
click at [553, 294] on label at bounding box center [553, 294] width 0 height 0
click at [556, 293] on input "checkbox" at bounding box center [558, 290] width 5 height 5
checkbox input "false"
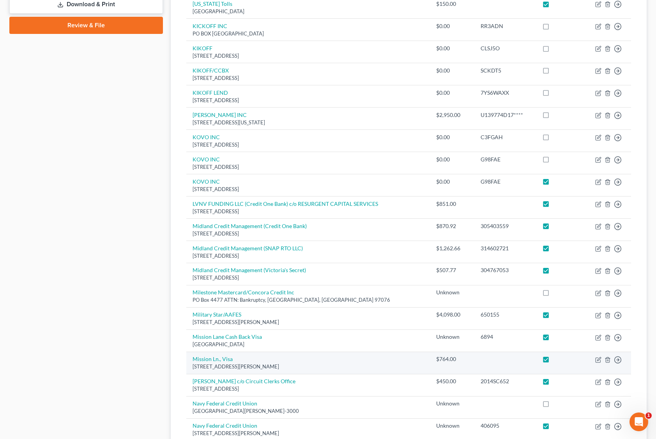
click at [553, 361] on label at bounding box center [553, 361] width 0 height 0
click at [556, 357] on input "checkbox" at bounding box center [558, 357] width 5 height 5
checkbox input "false"
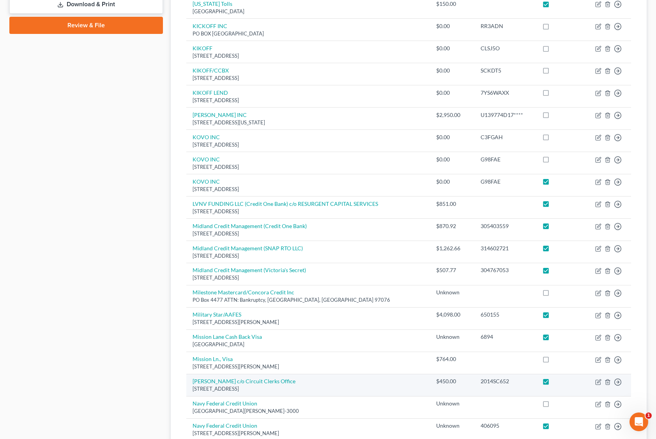
click at [553, 383] on label at bounding box center [553, 383] width 0 height 0
click at [556, 381] on input "checkbox" at bounding box center [558, 379] width 5 height 5
checkbox input "false"
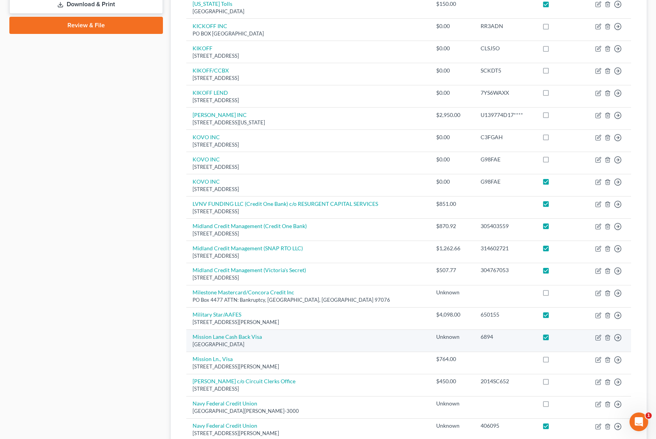
click at [553, 339] on label at bounding box center [553, 339] width 0 height 0
click at [556, 338] on input "checkbox" at bounding box center [558, 335] width 5 height 5
checkbox input "false"
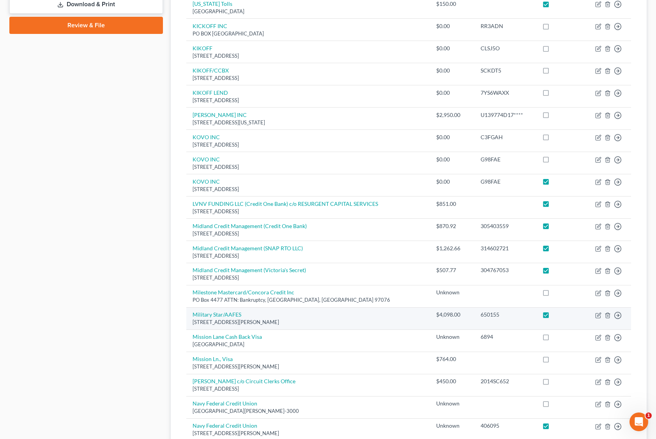
click at [553, 316] on label at bounding box center [553, 316] width 0 height 0
click at [556, 316] on input "checkbox" at bounding box center [558, 313] width 5 height 5
checkbox input "false"
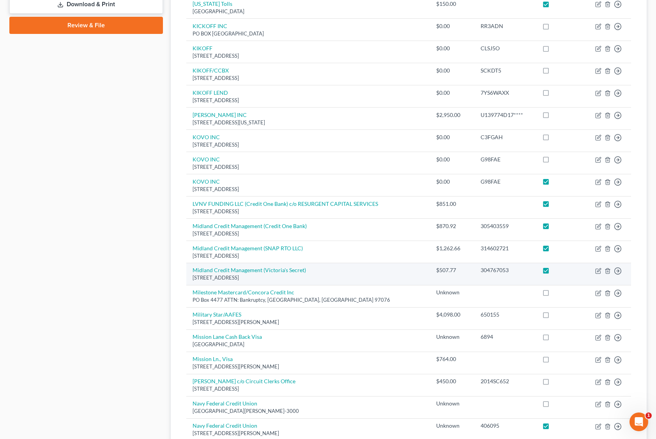
click at [553, 272] on label at bounding box center [553, 272] width 0 height 0
click at [556, 271] on input "checkbox" at bounding box center [558, 268] width 5 height 5
checkbox input "false"
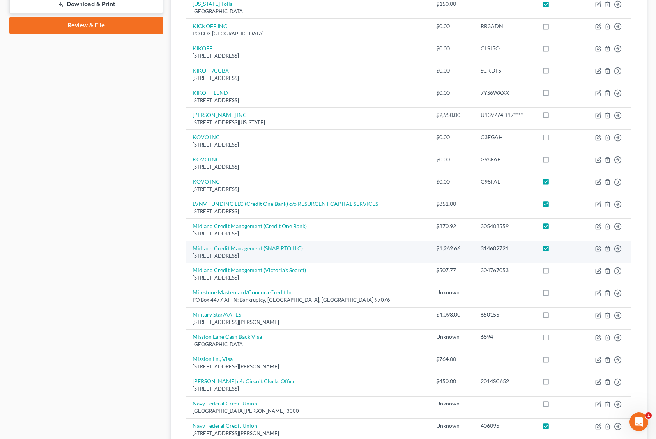
click at [553, 250] on label at bounding box center [553, 250] width 0 height 0
click at [556, 244] on input "checkbox" at bounding box center [558, 246] width 5 height 5
checkbox input "false"
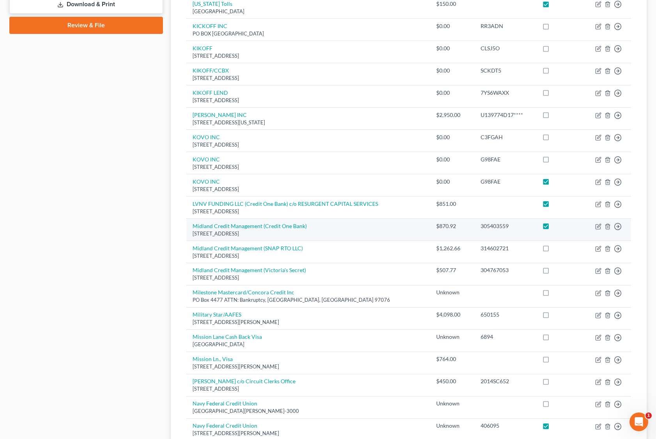
click at [553, 228] on label at bounding box center [553, 228] width 0 height 0
click at [556, 224] on input "checkbox" at bounding box center [558, 224] width 5 height 5
checkbox input "false"
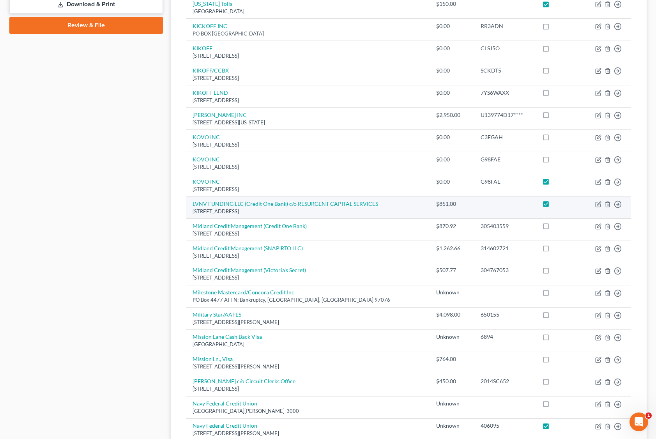
click at [553, 206] on label at bounding box center [553, 206] width 0 height 0
click at [556, 203] on input "checkbox" at bounding box center [558, 202] width 5 height 5
checkbox input "false"
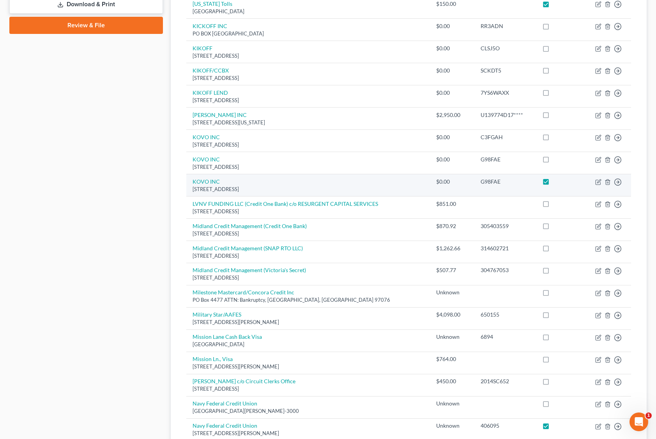
click at [553, 184] on label at bounding box center [553, 184] width 0 height 0
click at [556, 183] on input "checkbox" at bounding box center [558, 180] width 5 height 5
checkbox input "false"
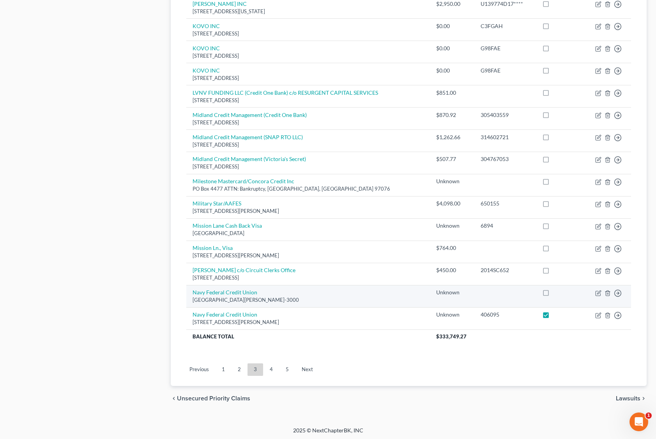
scroll to position [463, 0]
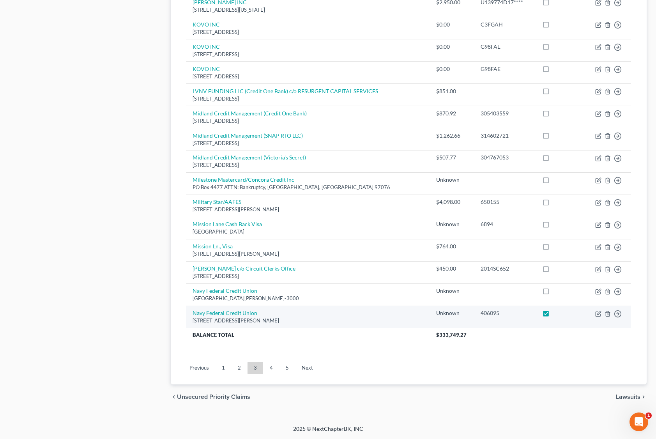
click at [553, 315] on label at bounding box center [553, 315] width 0 height 0
click at [556, 311] on input "checkbox" at bounding box center [558, 311] width 5 height 5
checkbox input "false"
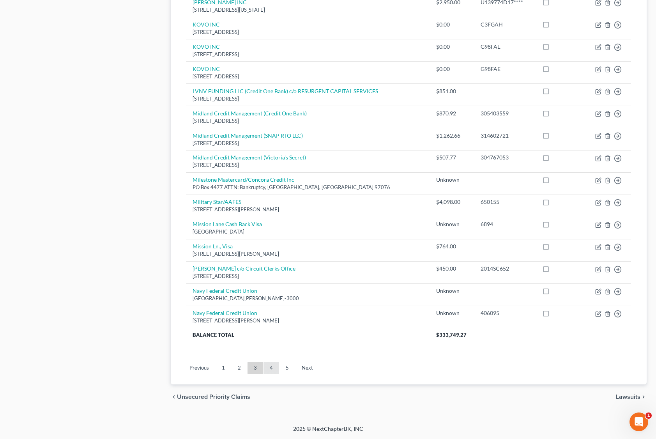
click at [269, 367] on link "4" at bounding box center [271, 368] width 16 height 12
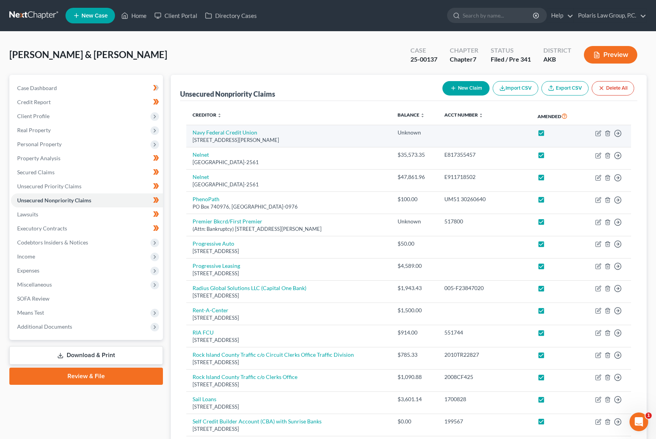
click at [548, 134] on label at bounding box center [548, 134] width 0 height 0
click at [551, 134] on input "checkbox" at bounding box center [553, 131] width 5 height 5
checkbox input "false"
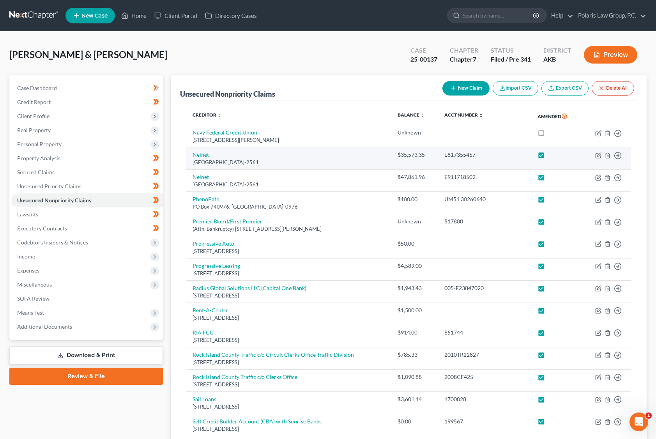
click at [548, 157] on label at bounding box center [548, 157] width 0 height 0
click at [551, 156] on input "checkbox" at bounding box center [553, 153] width 5 height 5
checkbox input "false"
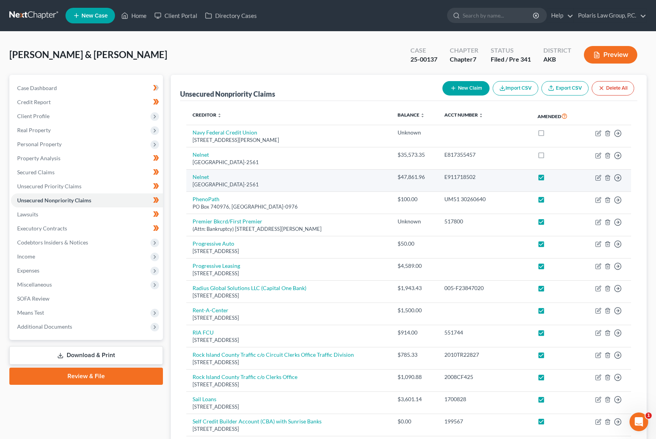
click at [539, 184] on td at bounding box center [556, 181] width 50 height 22
click at [548, 179] on label at bounding box center [548, 179] width 0 height 0
click at [551, 178] on input "checkbox" at bounding box center [553, 175] width 5 height 5
checkbox input "false"
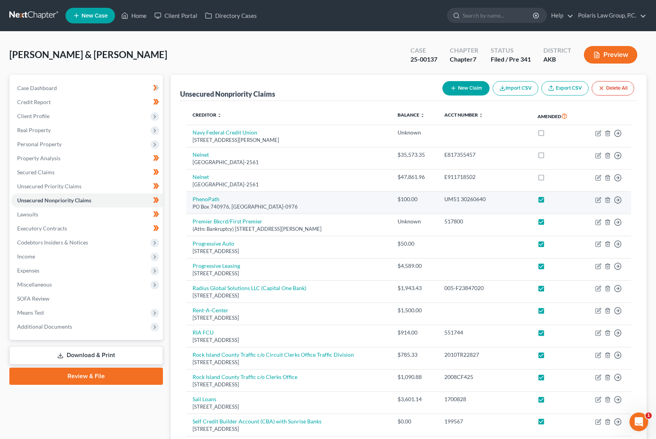
click at [548, 201] on label at bounding box center [548, 201] width 0 height 0
click at [551, 200] on input "checkbox" at bounding box center [553, 197] width 5 height 5
checkbox input "false"
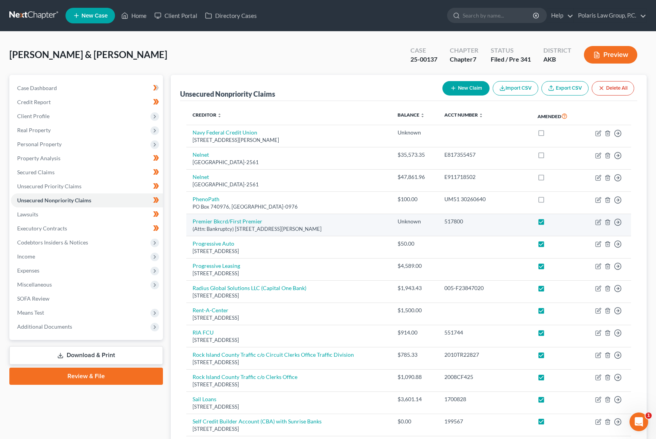
click at [548, 223] on label at bounding box center [548, 223] width 0 height 0
click at [551, 223] on input "checkbox" at bounding box center [553, 219] width 5 height 5
checkbox input "false"
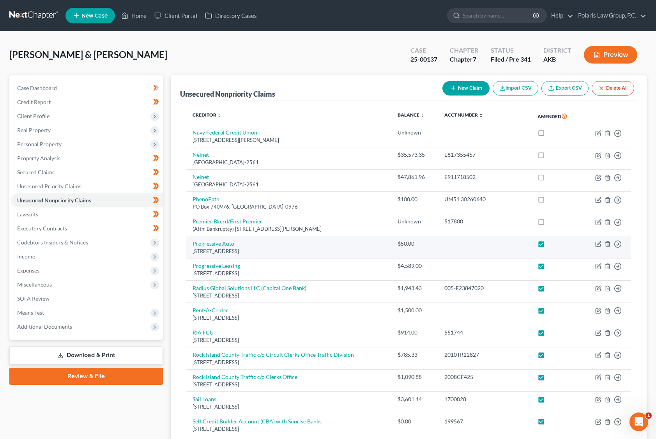
click at [548, 246] on label at bounding box center [548, 246] width 0 height 0
click at [551, 245] on input "checkbox" at bounding box center [553, 242] width 5 height 5
checkbox input "false"
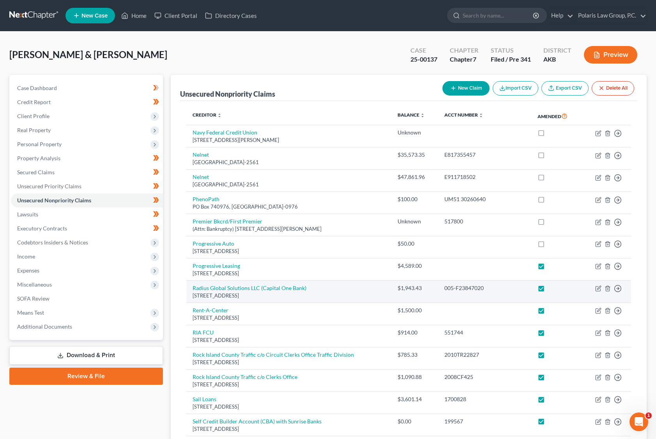
click at [548, 268] on label at bounding box center [548, 268] width 0 height 0
click at [551, 267] on input "checkbox" at bounding box center [553, 264] width 5 height 5
checkbox input "false"
click at [548, 290] on label at bounding box center [548, 290] width 0 height 0
click at [551, 289] on input "checkbox" at bounding box center [553, 286] width 5 height 5
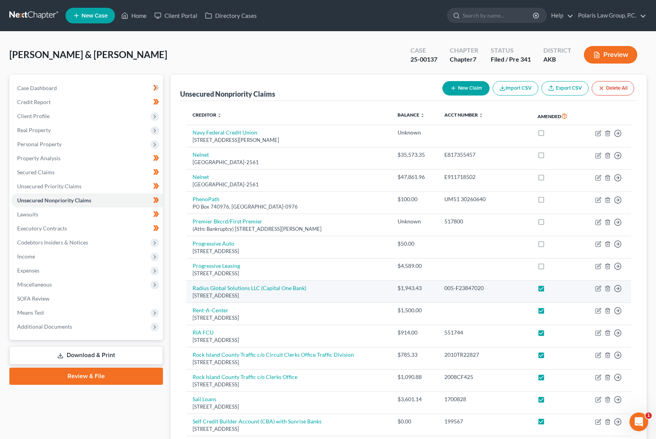
checkbox input "false"
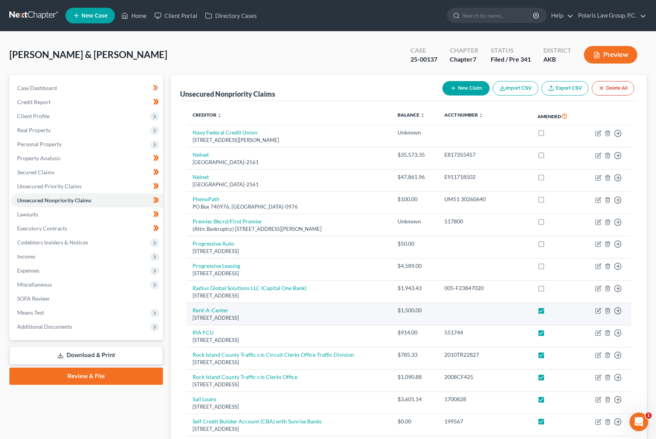
click at [548, 312] on label at bounding box center [548, 312] width 0 height 0
click at [551, 311] on input "checkbox" at bounding box center [553, 308] width 5 height 5
checkbox input "false"
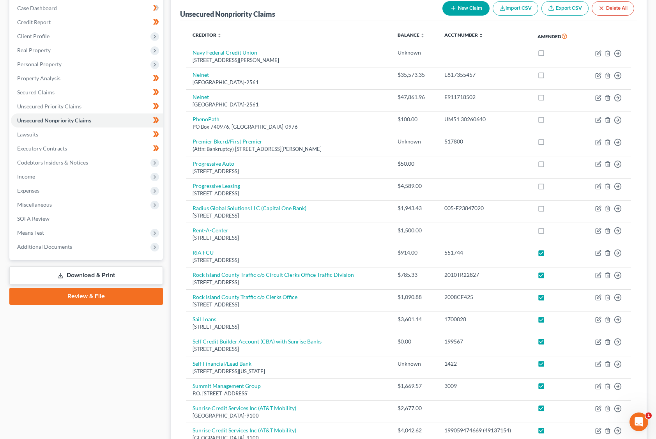
scroll to position [234, 0]
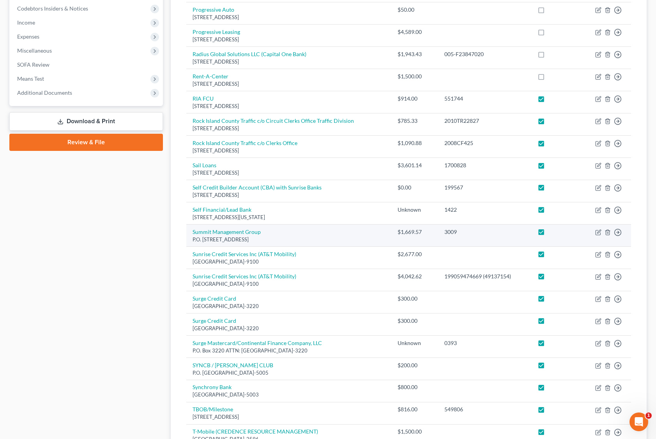
drag, startPoint x: 540, startPoint y: 255, endPoint x: 539, endPoint y: 235, distance: 20.3
click at [548, 256] on label at bounding box center [548, 256] width 0 height 0
click at [551, 253] on input "checkbox" at bounding box center [553, 252] width 5 height 5
checkbox input "false"
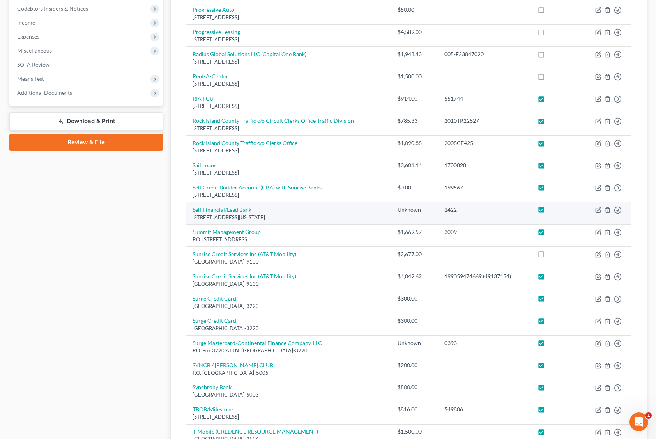
drag, startPoint x: 538, startPoint y: 230, endPoint x: 538, endPoint y: 214, distance: 16.4
click at [548, 234] on label at bounding box center [548, 234] width 0 height 0
click at [551, 228] on input "checkbox" at bounding box center [553, 230] width 5 height 5
checkbox input "false"
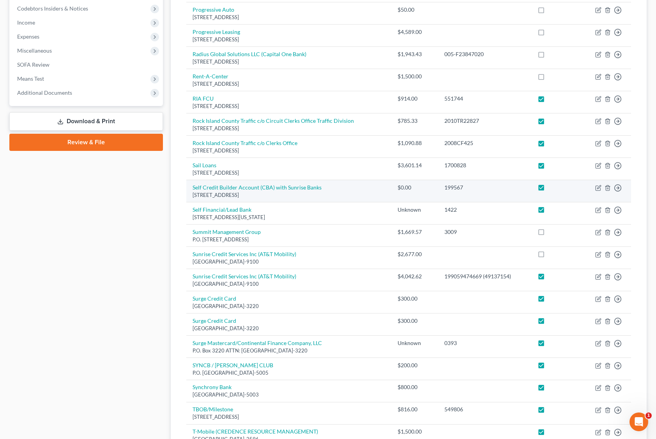
drag, startPoint x: 538, startPoint y: 210, endPoint x: 537, endPoint y: 195, distance: 14.4
click at [548, 212] on label at bounding box center [548, 212] width 0 height 0
click at [551, 209] on input "checkbox" at bounding box center [553, 208] width 5 height 5
checkbox input "false"
click at [548, 189] on label at bounding box center [548, 189] width 0 height 0
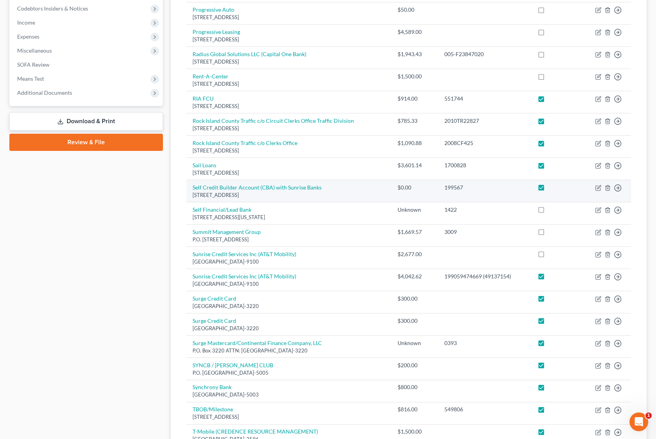
click at [551, 186] on input "checkbox" at bounding box center [553, 186] width 5 height 5
checkbox input "false"
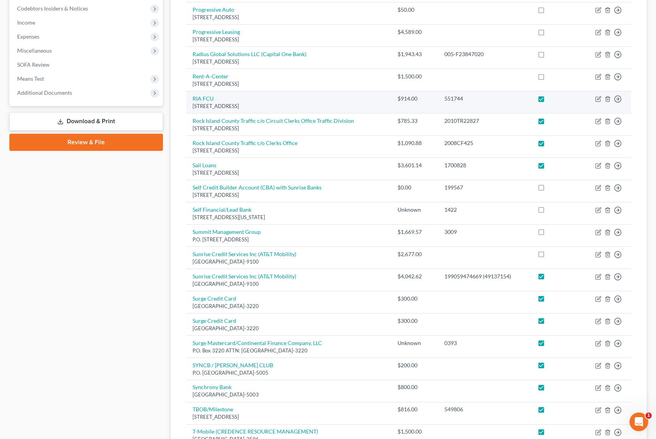
click at [548, 101] on label at bounding box center [548, 101] width 0 height 0
click at [551, 100] on input "checkbox" at bounding box center [553, 97] width 5 height 5
checkbox input "false"
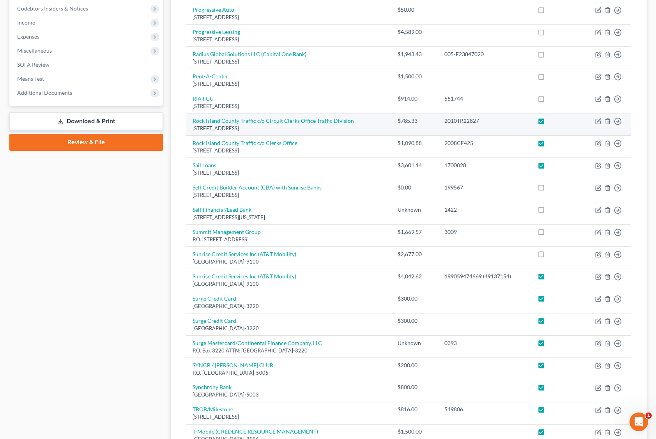
click at [548, 123] on label at bounding box center [548, 123] width 0 height 0
click at [551, 120] on input "checkbox" at bounding box center [553, 119] width 5 height 5
checkbox input "false"
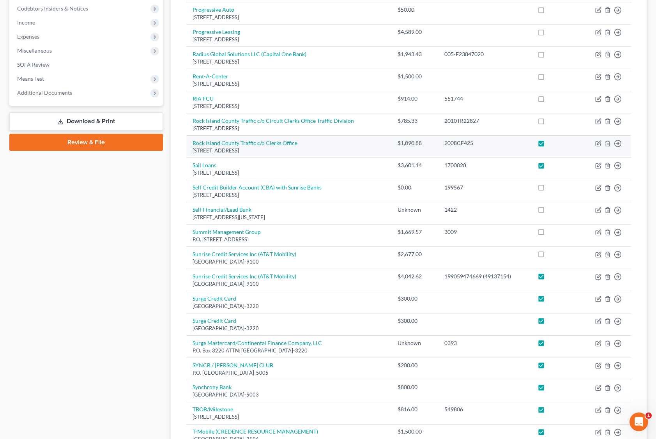
click at [548, 145] on label at bounding box center [548, 145] width 0 height 0
click at [551, 140] on input "checkbox" at bounding box center [553, 141] width 5 height 5
checkbox input "false"
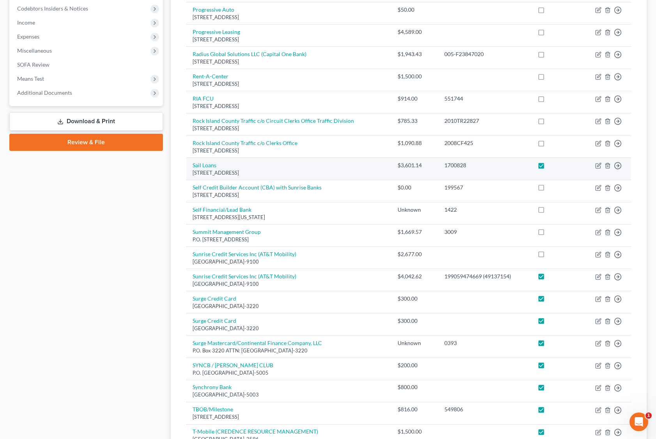
click at [548, 167] on label at bounding box center [548, 167] width 0 height 0
click at [551, 161] on input "checkbox" at bounding box center [553, 163] width 5 height 5
checkbox input "false"
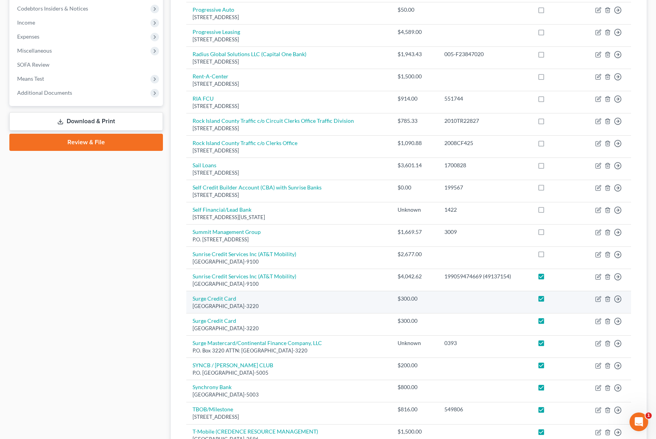
scroll to position [390, 0]
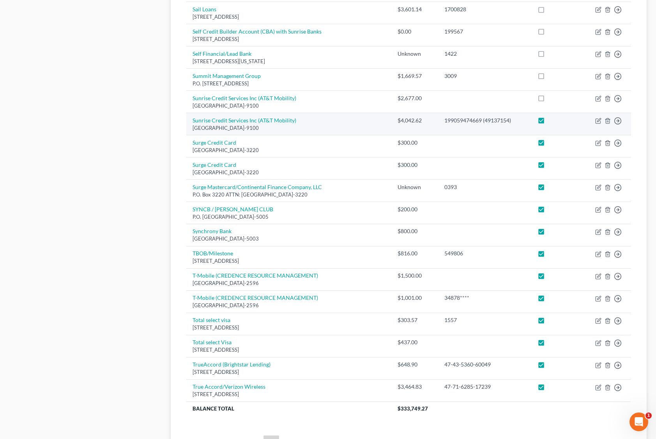
click at [548, 122] on label at bounding box center [548, 122] width 0 height 0
click at [551, 122] on input "checkbox" at bounding box center [553, 119] width 5 height 5
checkbox input "false"
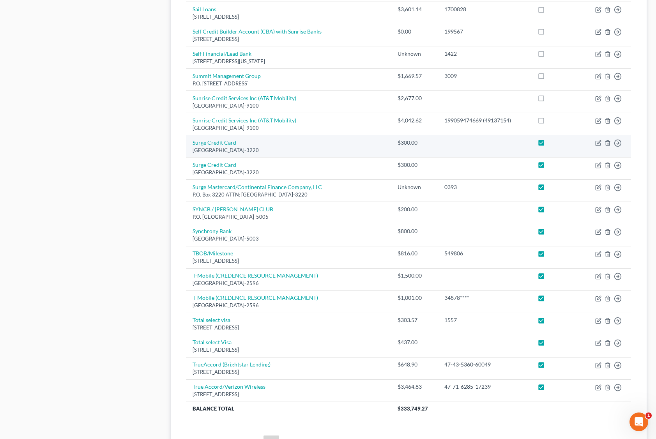
click at [548, 145] on label at bounding box center [548, 145] width 0 height 0
click at [551, 144] on input "checkbox" at bounding box center [553, 141] width 5 height 5
checkbox input "false"
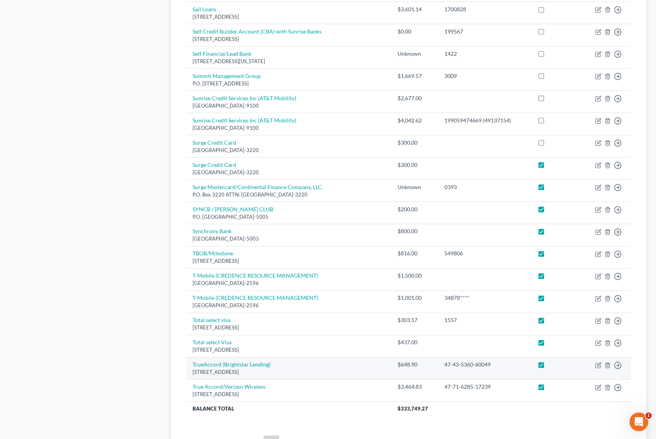
drag, startPoint x: 543, startPoint y: 386, endPoint x: 546, endPoint y: 364, distance: 22.4
click at [548, 389] on label at bounding box center [548, 389] width 0 height 0
click at [551, 383] on input "checkbox" at bounding box center [553, 385] width 5 height 5
checkbox input "false"
click at [548, 366] on label at bounding box center [548, 366] width 0 height 0
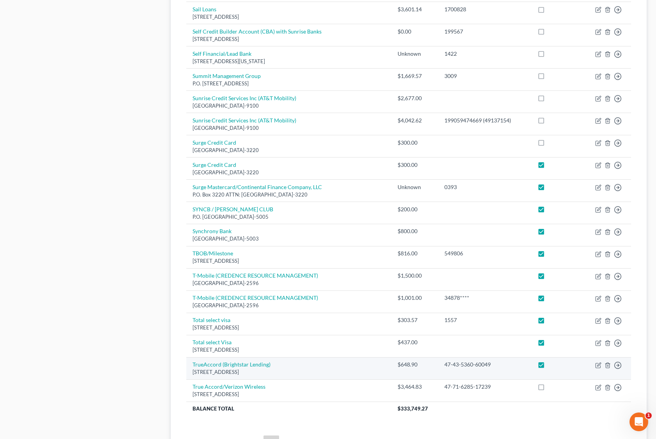
click at [551, 364] on input "checkbox" at bounding box center [553, 362] width 5 height 5
checkbox input "false"
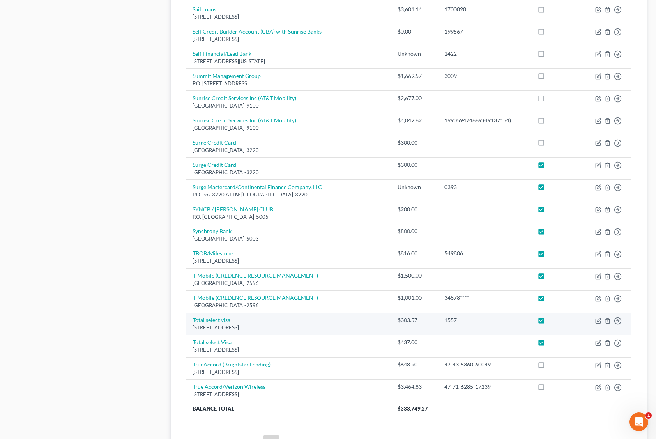
drag, startPoint x: 540, startPoint y: 349, endPoint x: 541, endPoint y: 328, distance: 21.1
click at [540, 348] on td at bounding box center [556, 346] width 50 height 22
click at [548, 322] on label at bounding box center [548, 322] width 0 height 0
click at [551, 321] on input "checkbox" at bounding box center [553, 318] width 5 height 5
checkbox input "false"
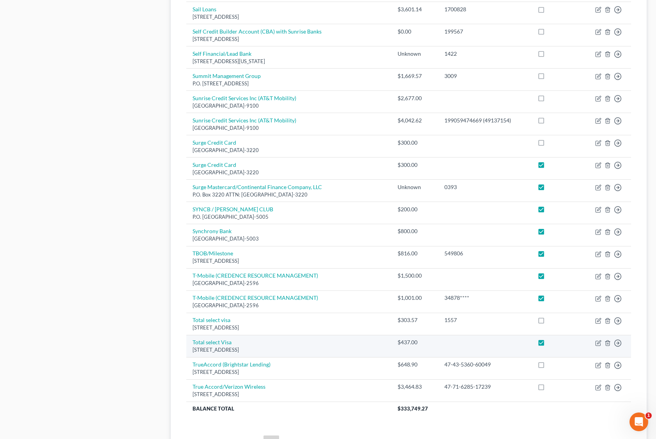
click at [548, 344] on label at bounding box center [548, 344] width 0 height 0
click at [551, 343] on input "checkbox" at bounding box center [553, 340] width 5 height 5
checkbox input "false"
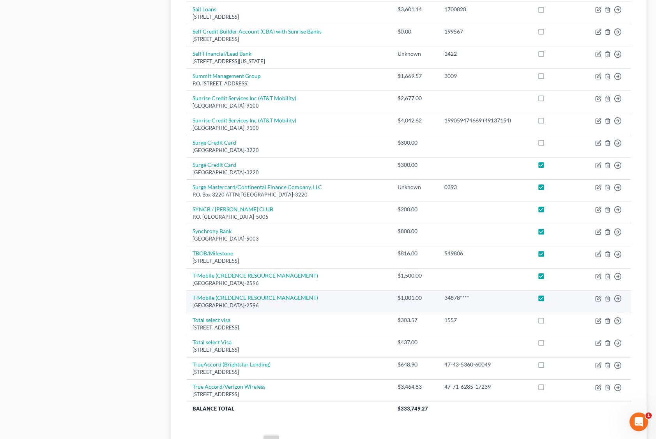
click at [548, 300] on label at bounding box center [548, 300] width 0 height 0
click at [551, 299] on input "checkbox" at bounding box center [553, 296] width 5 height 5
checkbox input "false"
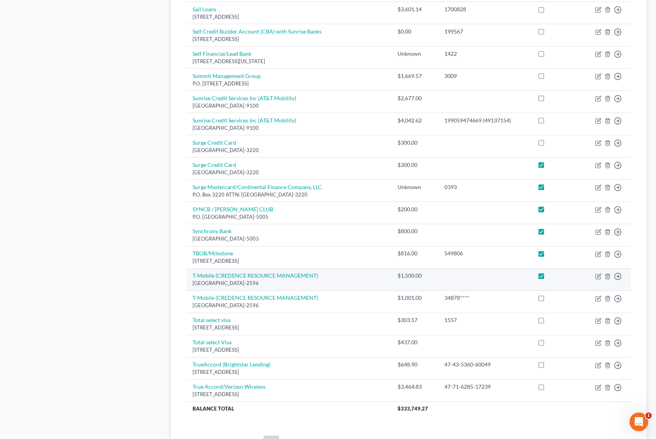
click at [548, 277] on label at bounding box center [548, 277] width 0 height 0
click at [551, 272] on input "checkbox" at bounding box center [553, 274] width 5 height 5
checkbox input "false"
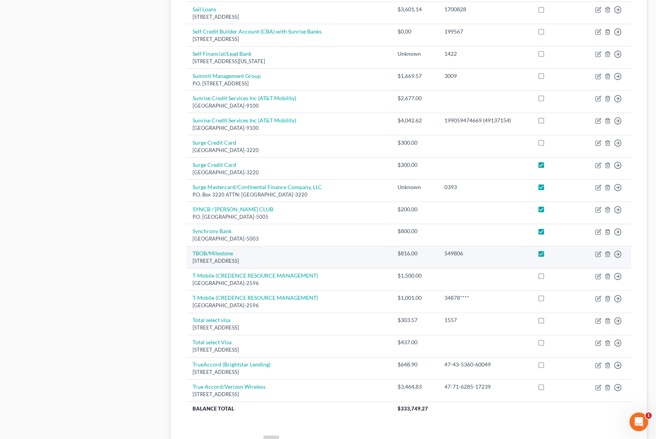
click at [548, 255] on label at bounding box center [548, 255] width 0 height 0
click at [551, 254] on input "checkbox" at bounding box center [553, 251] width 5 height 5
checkbox input "false"
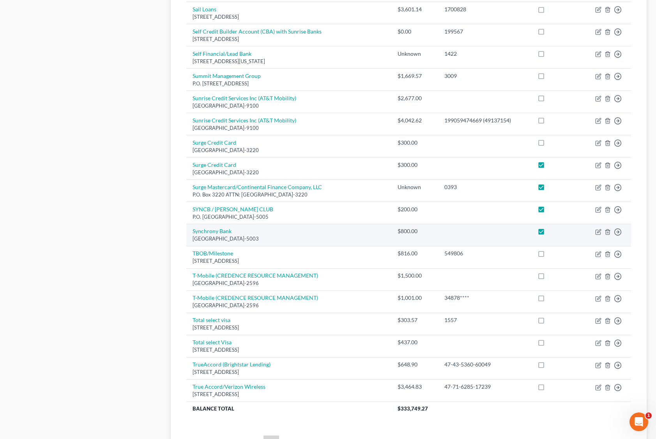
click at [548, 233] on label at bounding box center [548, 233] width 0 height 0
click at [551, 229] on input "checkbox" at bounding box center [553, 229] width 5 height 5
checkbox input "false"
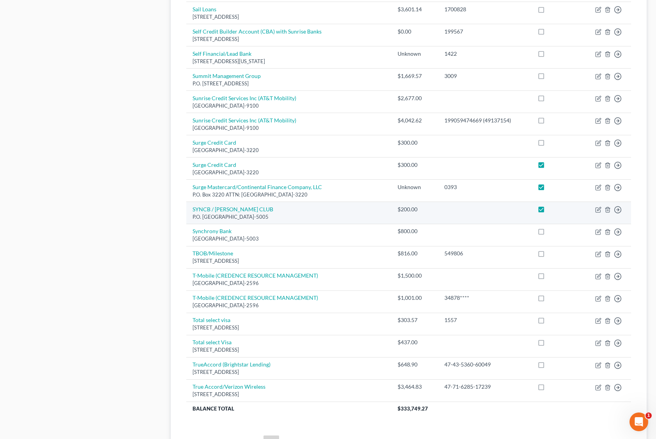
click at [548, 211] on label at bounding box center [548, 211] width 0 height 0
click at [551, 210] on input "checkbox" at bounding box center [553, 207] width 5 height 5
checkbox input "false"
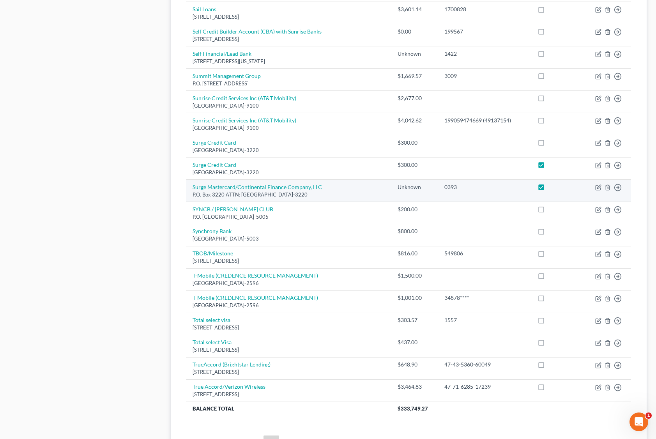
click at [548, 189] on label at bounding box center [548, 189] width 0 height 0
click at [551, 188] on input "checkbox" at bounding box center [553, 185] width 5 height 5
checkbox input "false"
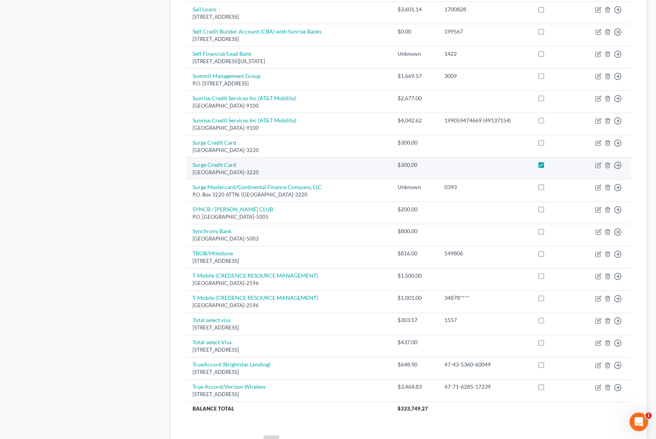
click at [539, 172] on td at bounding box center [556, 168] width 50 height 22
click at [548, 167] on label at bounding box center [548, 167] width 0 height 0
click at [551, 162] on input "checkbox" at bounding box center [553, 163] width 5 height 5
checkbox input "false"
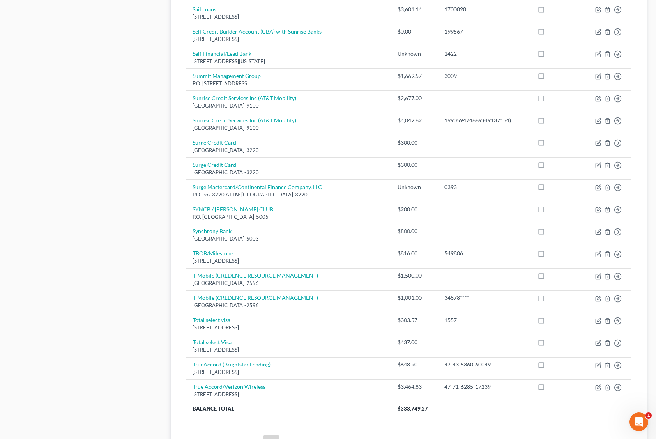
scroll to position [463, 0]
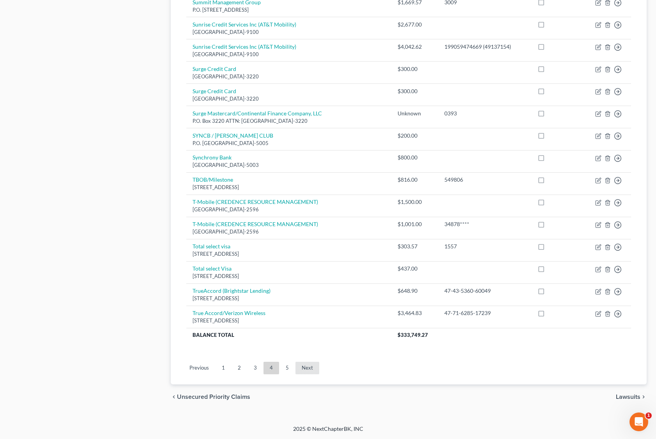
click at [314, 371] on link "Next" at bounding box center [307, 368] width 24 height 12
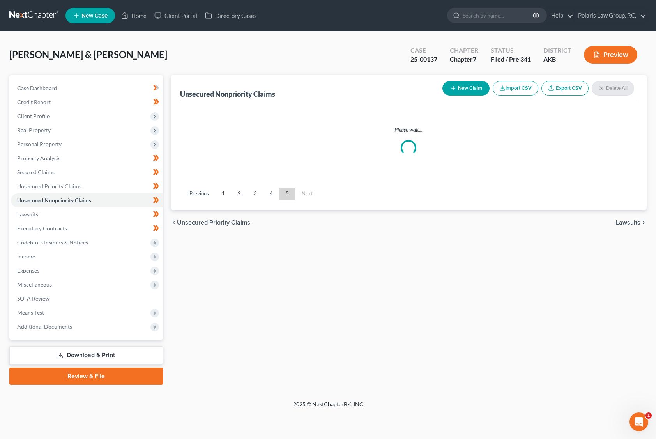
scroll to position [0, 0]
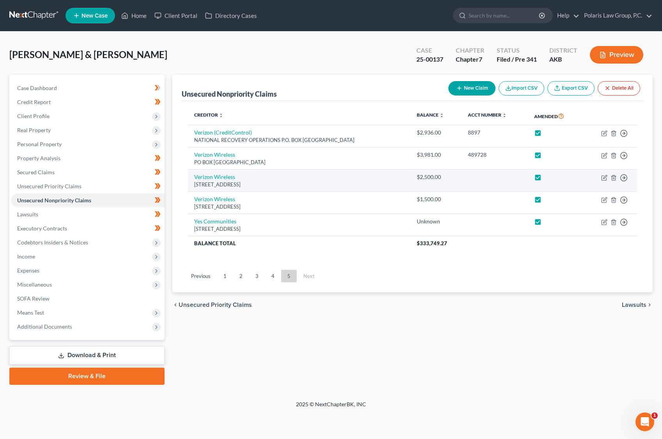
click at [545, 179] on label at bounding box center [545, 179] width 0 height 0
click at [548, 178] on input "checkbox" at bounding box center [550, 175] width 5 height 5
checkbox input "false"
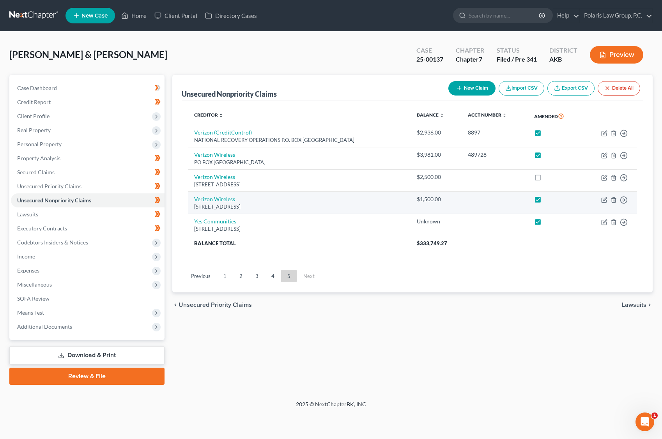
drag, startPoint x: 540, startPoint y: 203, endPoint x: 541, endPoint y: 213, distance: 10.5
click at [540, 206] on td at bounding box center [555, 203] width 55 height 22
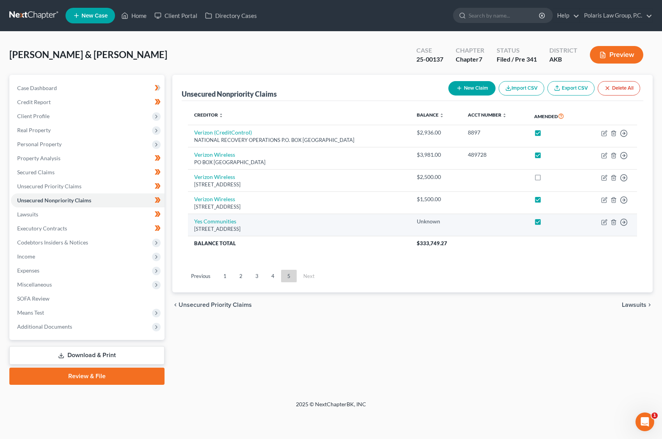
click at [545, 223] on label at bounding box center [545, 223] width 0 height 0
click at [548, 220] on input "checkbox" at bounding box center [550, 219] width 5 height 5
checkbox input "false"
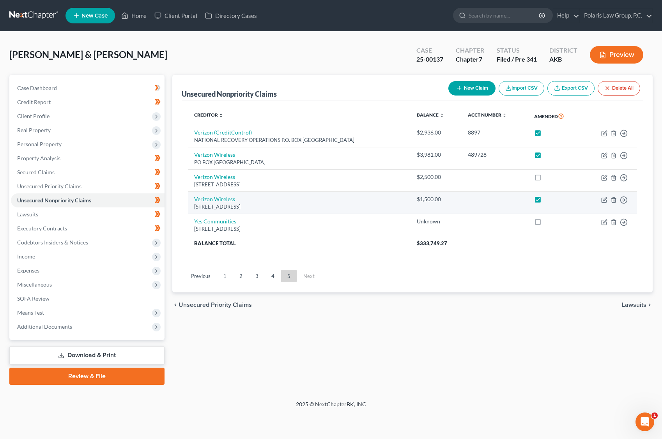
click at [545, 201] on label at bounding box center [545, 201] width 0 height 0
click at [548, 200] on input "checkbox" at bounding box center [550, 197] width 5 height 5
checkbox input "false"
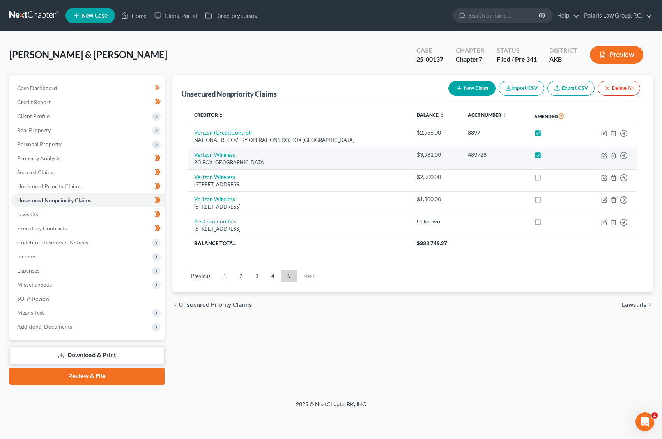
click at [545, 157] on label at bounding box center [545, 157] width 0 height 0
click at [548, 154] on input "checkbox" at bounding box center [550, 153] width 5 height 5
checkbox input "false"
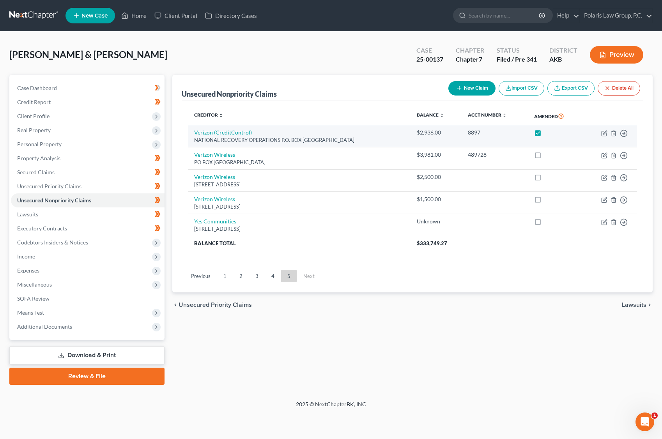
click at [545, 134] on label at bounding box center [545, 134] width 0 height 0
click at [548, 134] on input "checkbox" at bounding box center [550, 131] width 5 height 5
checkbox input "false"
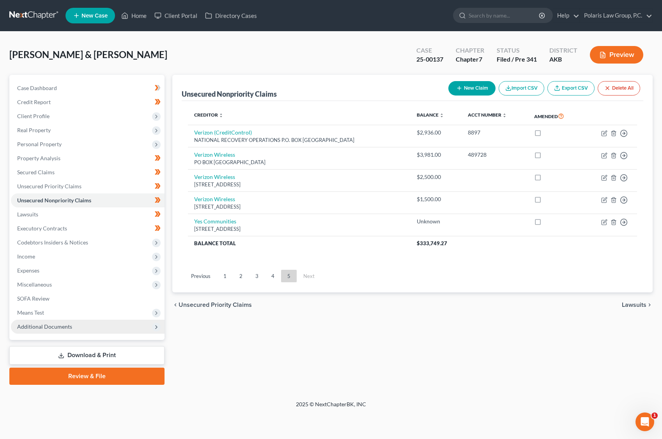
click at [77, 326] on span "Additional Documents" at bounding box center [88, 327] width 154 height 14
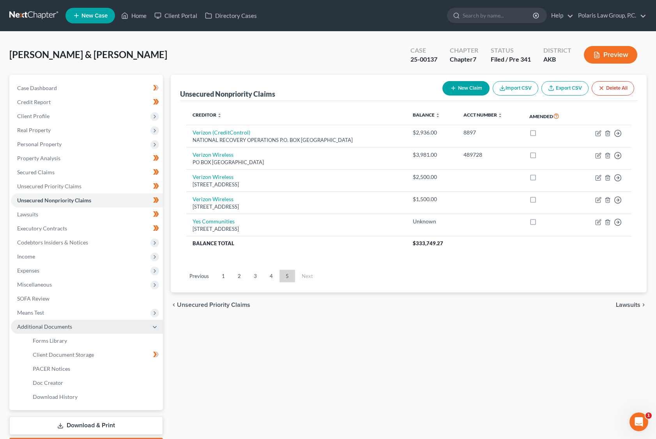
click at [77, 326] on span "Additional Documents" at bounding box center [87, 327] width 152 height 14
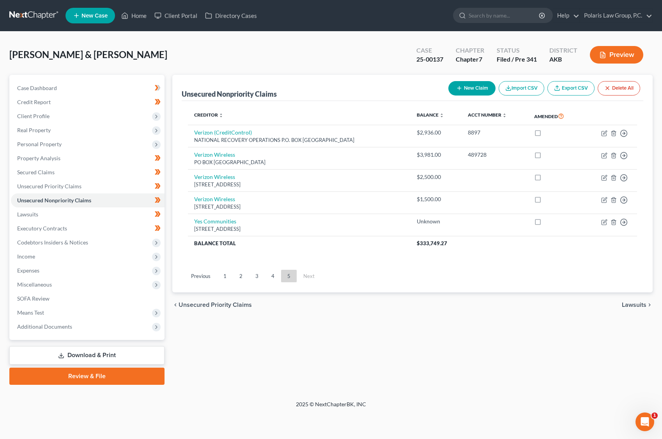
click at [85, 358] on link "Download & Print" at bounding box center [86, 355] width 155 height 18
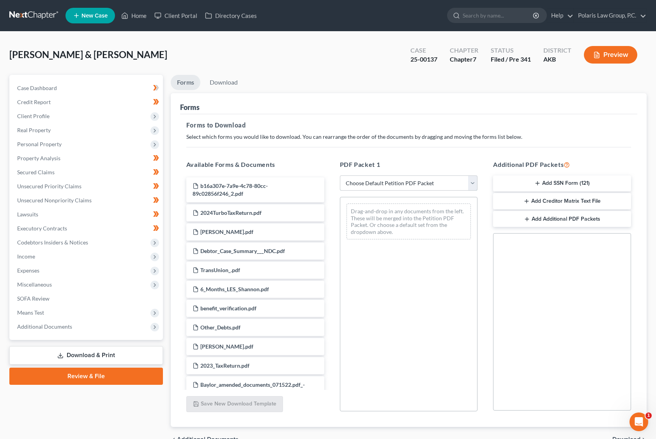
click at [415, 182] on select "Choose Default Petition PDF Packet Complete Bankruptcy Petition (all forms and …" at bounding box center [409, 183] width 138 height 16
select select "2"
click at [340, 175] on select "Choose Default Petition PDF Packet Complete Bankruptcy Petition (all forms and …" at bounding box center [409, 183] width 138 height 16
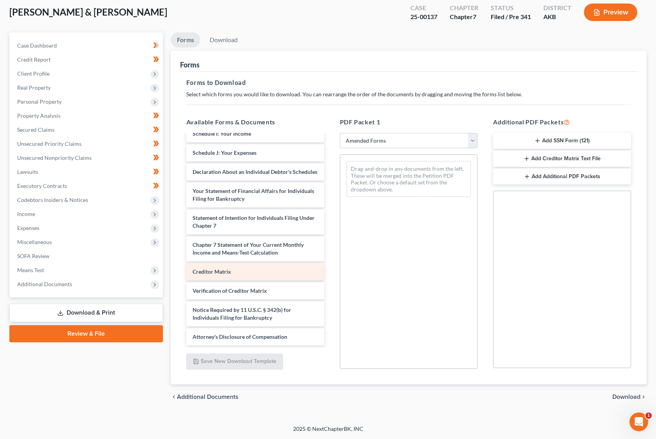
scroll to position [182, 0]
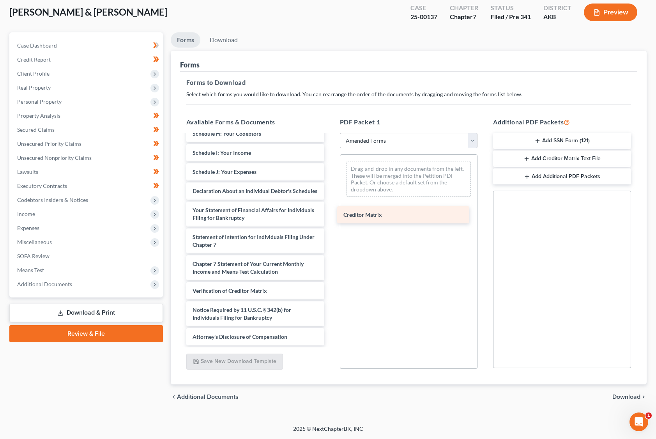
drag, startPoint x: 293, startPoint y: 272, endPoint x: 443, endPoint y: 215, distance: 161.2
click at [330, 215] on div "Creditor Matrix Voluntary Petition for Individuals Filing for Bankruptcy Summar…" at bounding box center [255, 152] width 150 height 385
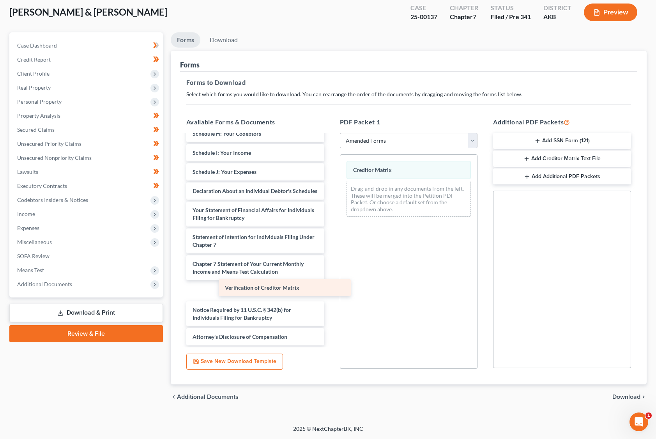
scroll to position [163, 0]
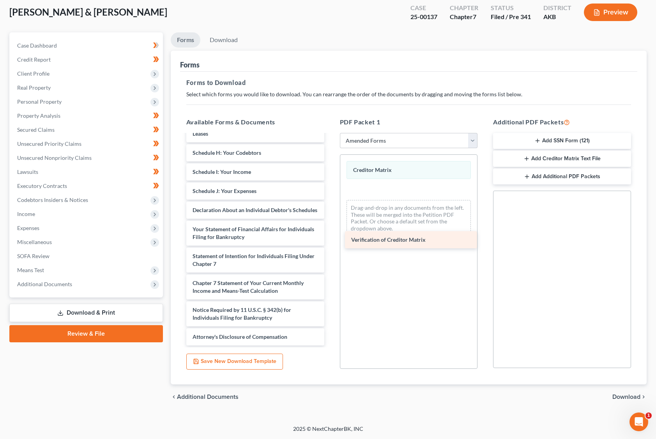
drag, startPoint x: 277, startPoint y: 292, endPoint x: 436, endPoint y: 241, distance: 166.6
click at [330, 241] on div "Verification of Creditor Matrix Voluntary Petition for Individuals Filing for B…" at bounding box center [255, 162] width 150 height 366
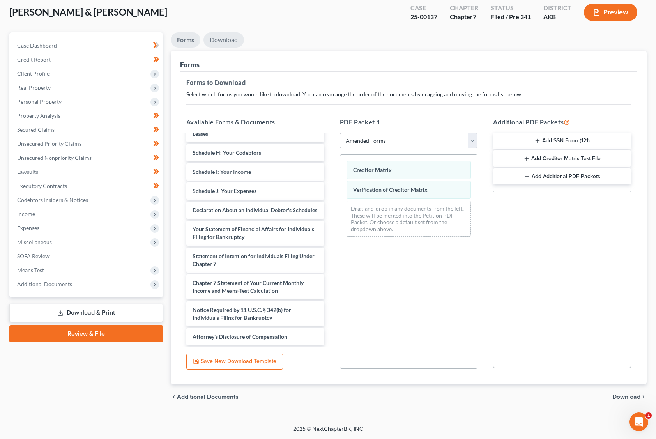
click at [219, 42] on link "Download" at bounding box center [223, 39] width 41 height 15
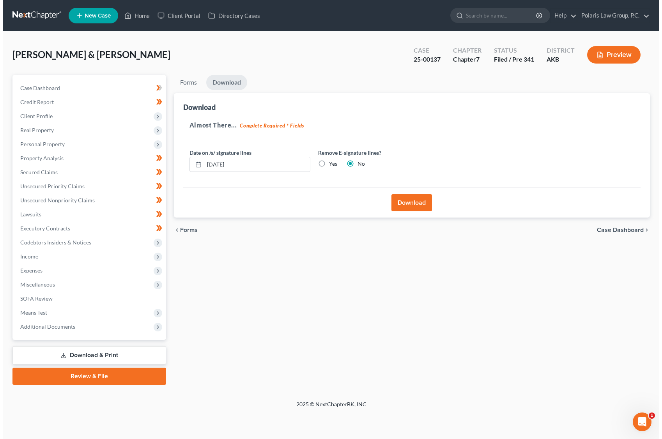
scroll to position [0, 0]
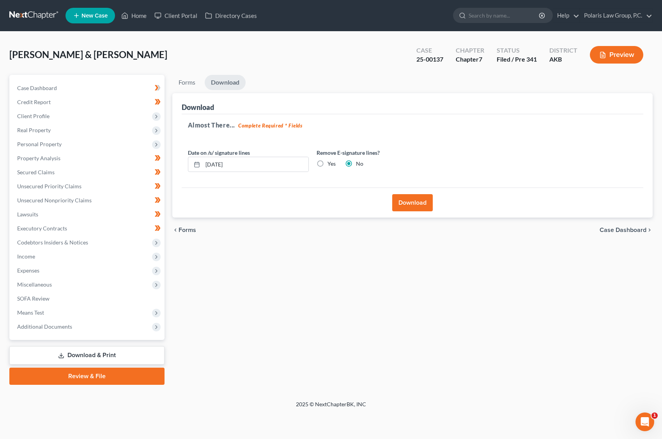
click at [407, 202] on button "Download" at bounding box center [412, 202] width 41 height 17
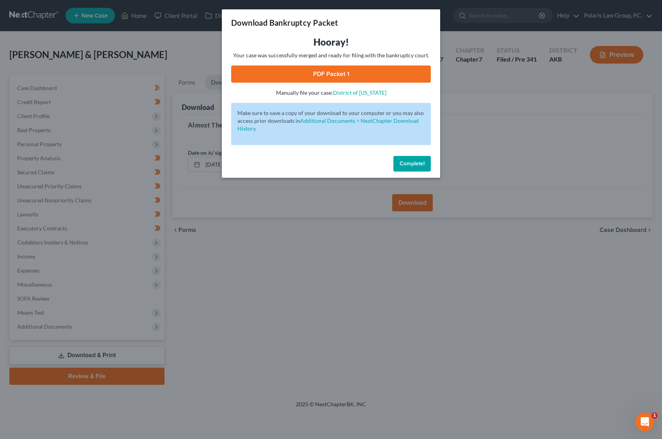
click at [330, 76] on link "PDF Packet 1" at bounding box center [331, 73] width 200 height 17
click at [415, 161] on span "Complete!" at bounding box center [411, 163] width 25 height 7
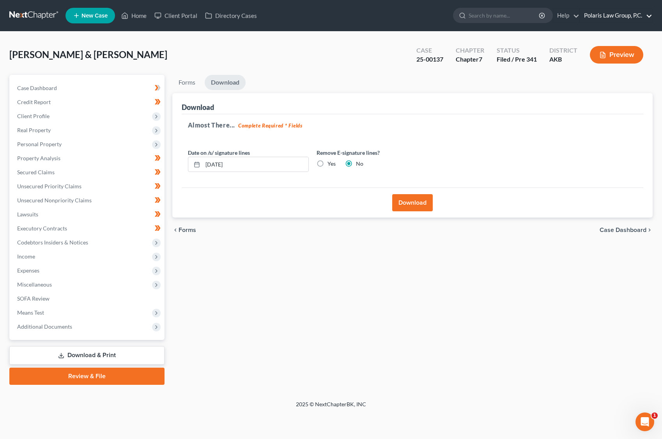
click at [603, 15] on link "Polaris Law Group, P.C." at bounding box center [616, 16] width 72 height 14
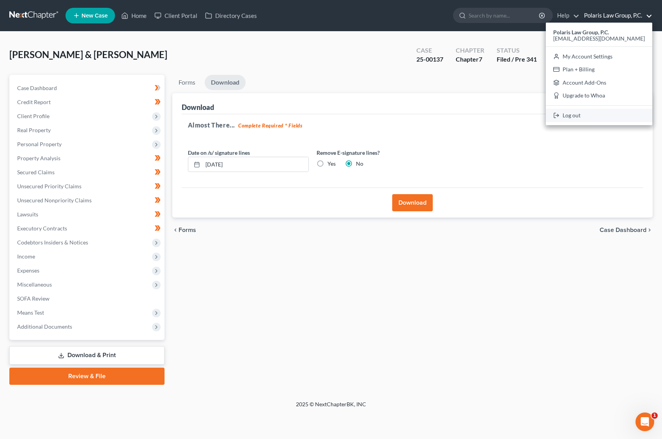
click at [593, 113] on link "Log out" at bounding box center [599, 115] width 106 height 13
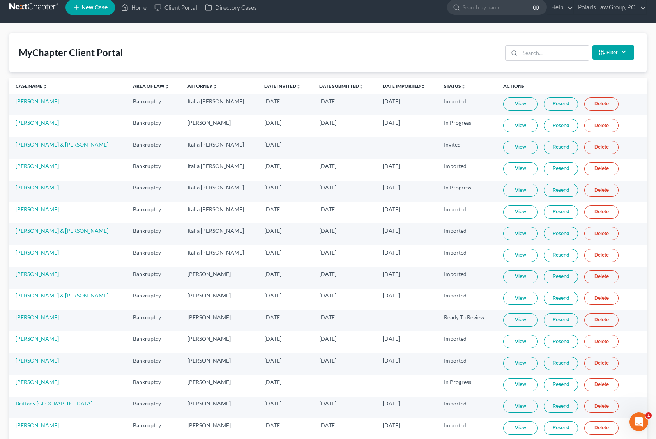
scroll to position [174, 0]
